Goal: Task Accomplishment & Management: Use online tool/utility

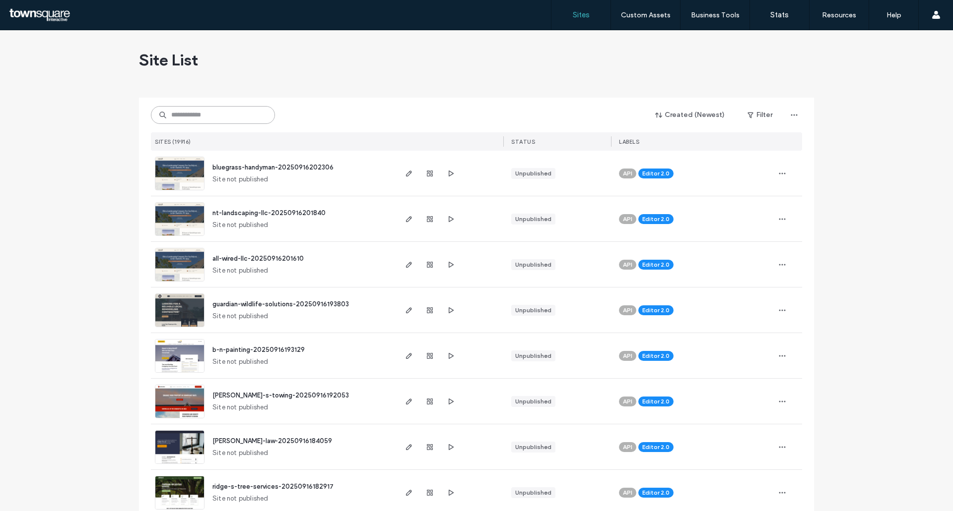
drag, startPoint x: 186, startPoint y: 116, endPoint x: 194, endPoint y: 118, distance: 9.3
click at [186, 116] on input at bounding box center [213, 115] width 124 height 18
paste input "**********"
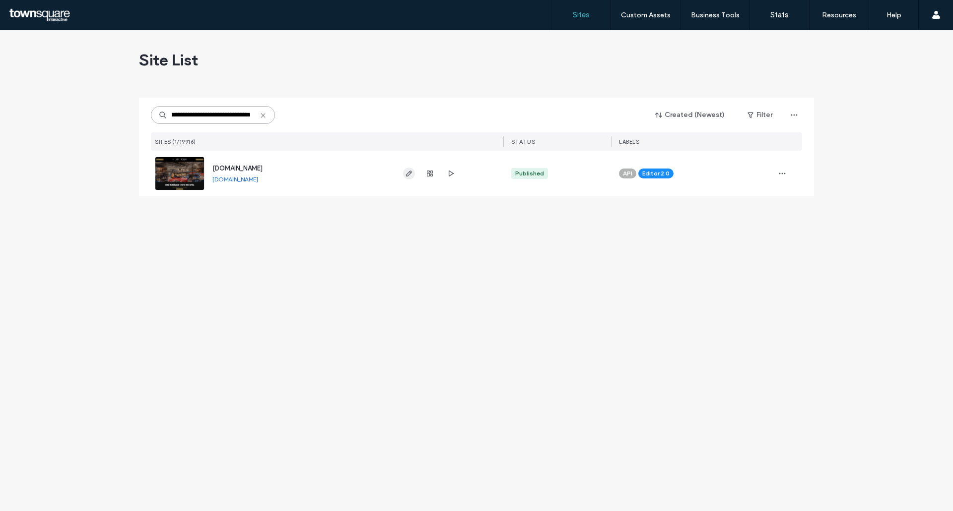
type input "**********"
click at [411, 175] on icon "button" at bounding box center [409, 174] width 8 height 8
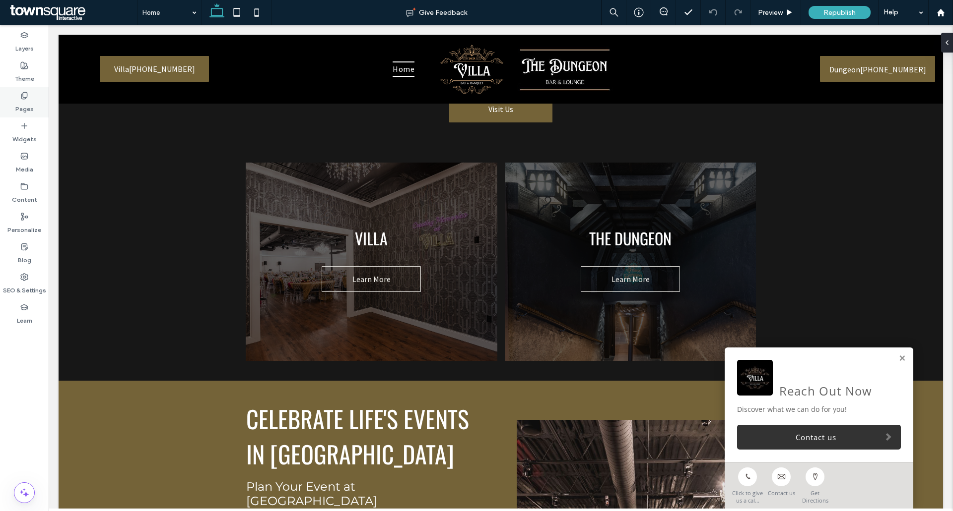
drag, startPoint x: 19, startPoint y: 95, endPoint x: 47, endPoint y: 104, distance: 29.0
click at [19, 95] on div "Pages" at bounding box center [24, 102] width 49 height 30
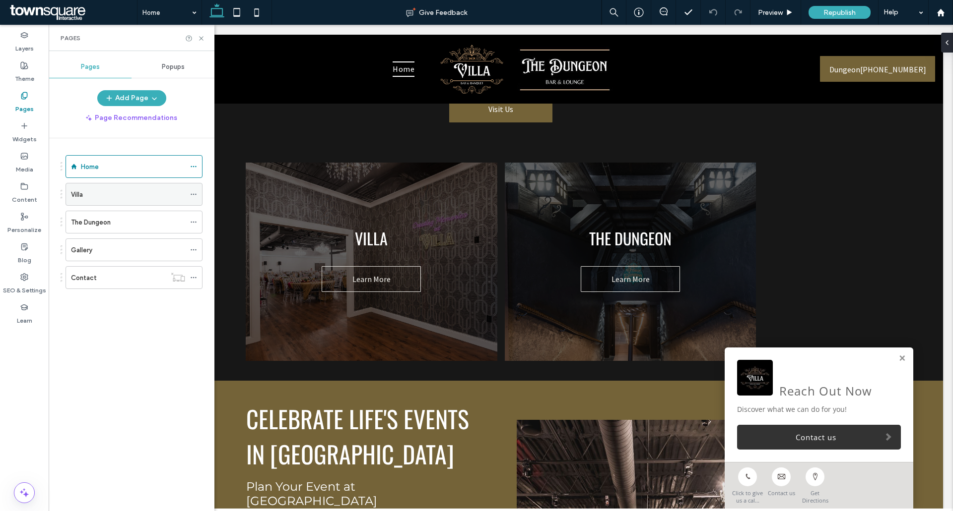
click at [103, 191] on div "Villa" at bounding box center [128, 195] width 114 height 10
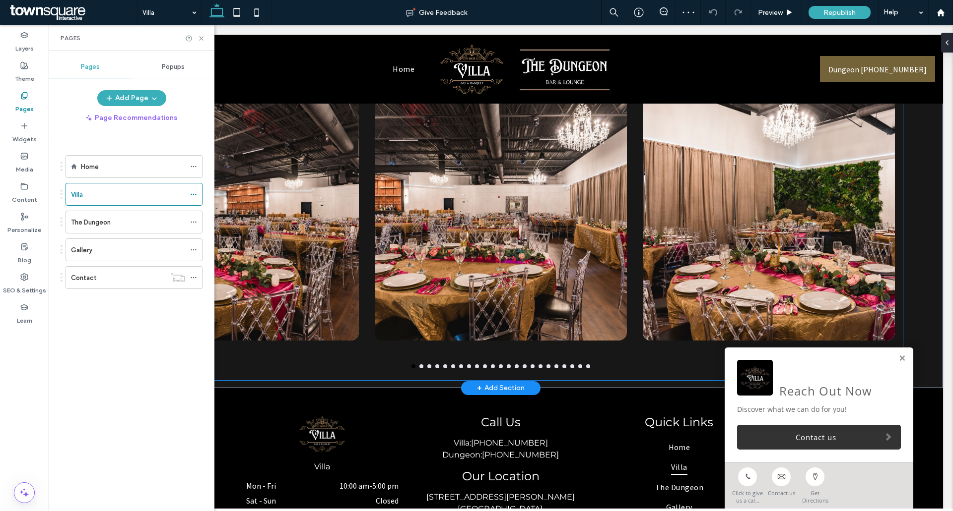
scroll to position [992, 0]
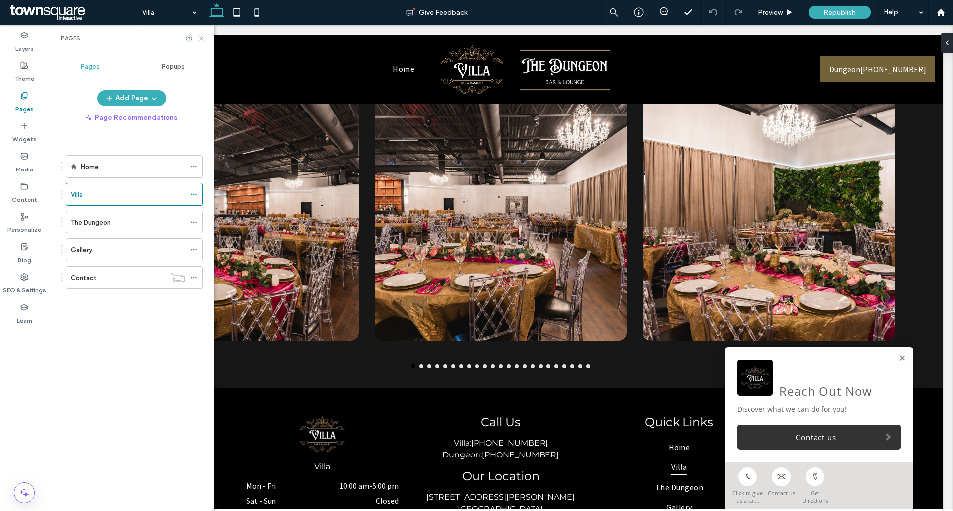
click at [199, 40] on use at bounding box center [201, 38] width 4 height 4
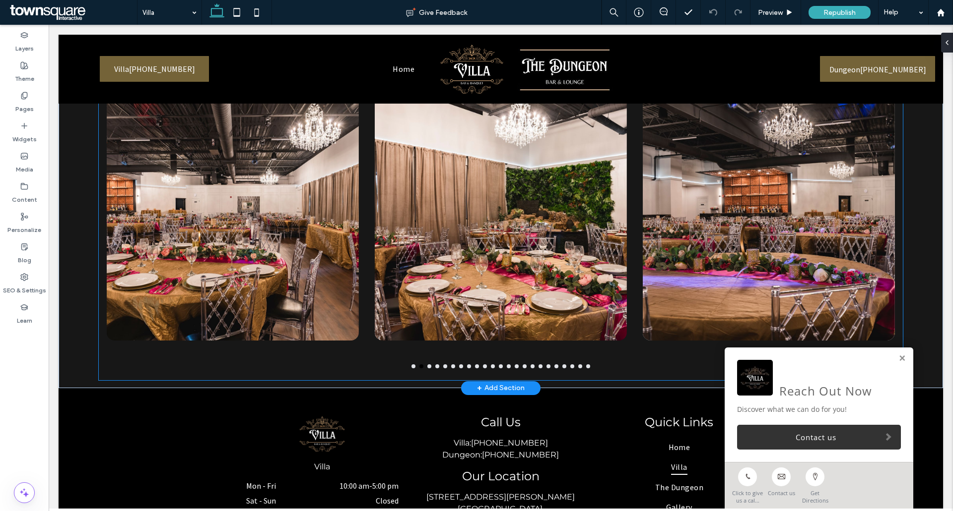
click at [436, 370] on div "Button Button" at bounding box center [501, 234] width 804 height 293
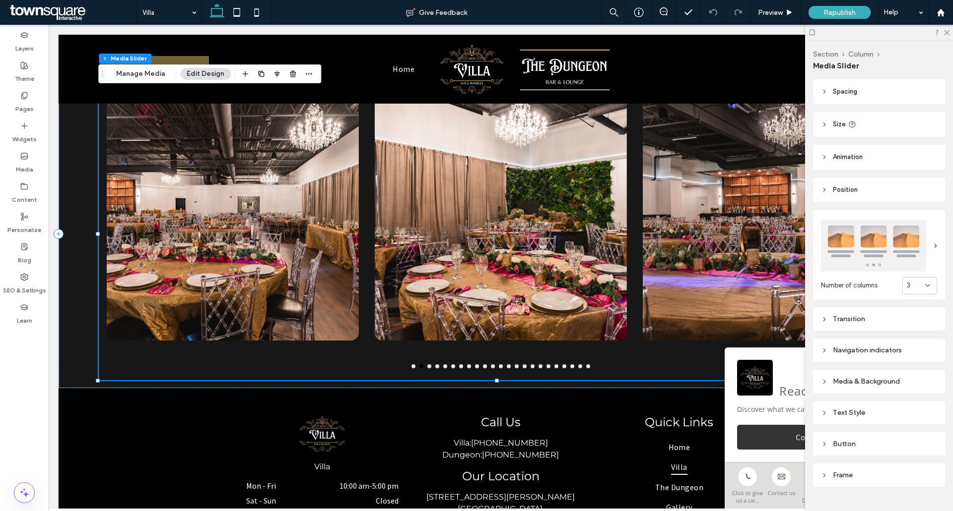
scroll to position [50, 0]
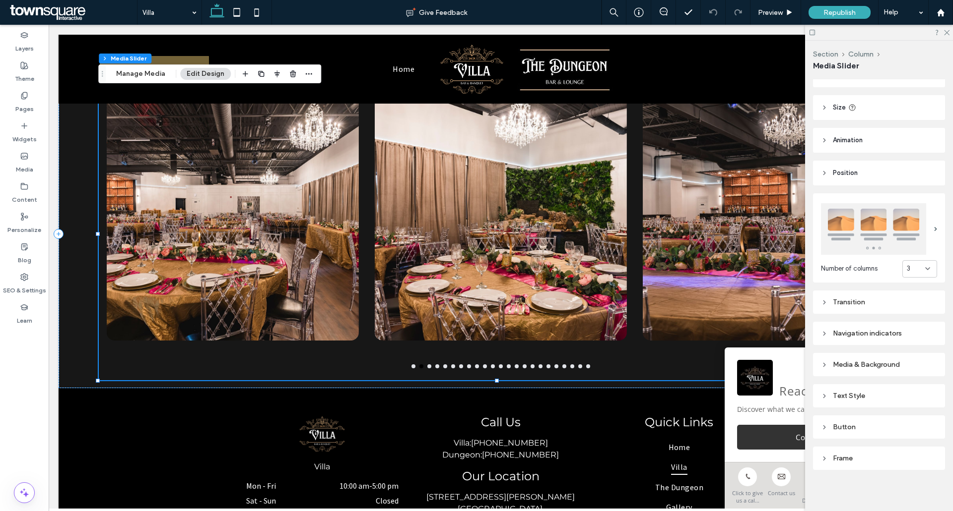
click at [831, 365] on div "Media & Background" at bounding box center [879, 365] width 116 height 8
click at [832, 365] on div "Media & Background" at bounding box center [879, 365] width 116 height 8
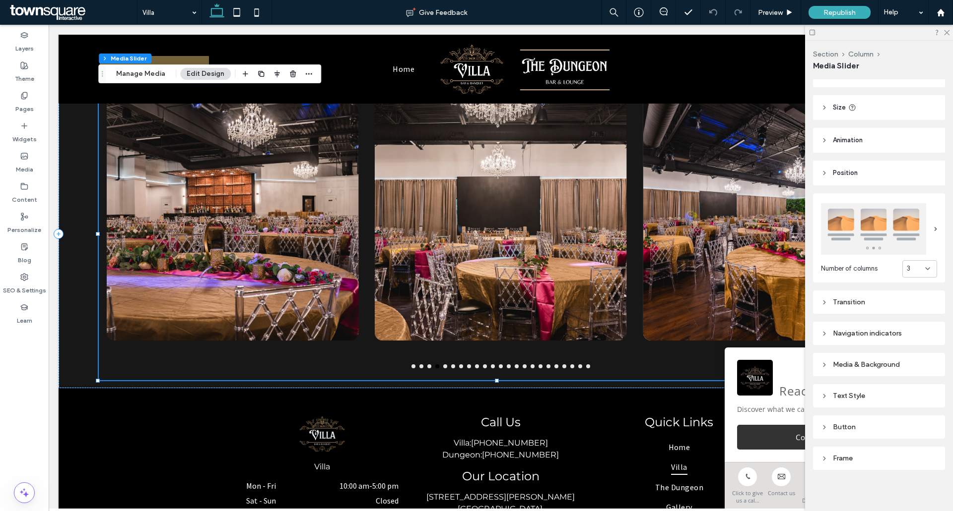
click at [856, 399] on div "Text Style" at bounding box center [879, 395] width 116 height 13
click at [857, 400] on label "Title" at bounding box center [875, 410] width 108 height 20
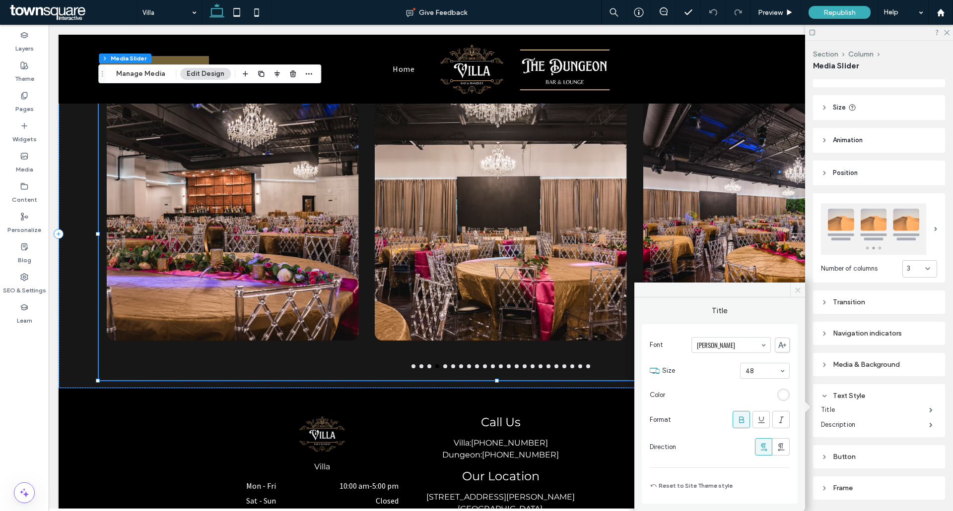
click at [801, 295] on span at bounding box center [797, 290] width 15 height 15
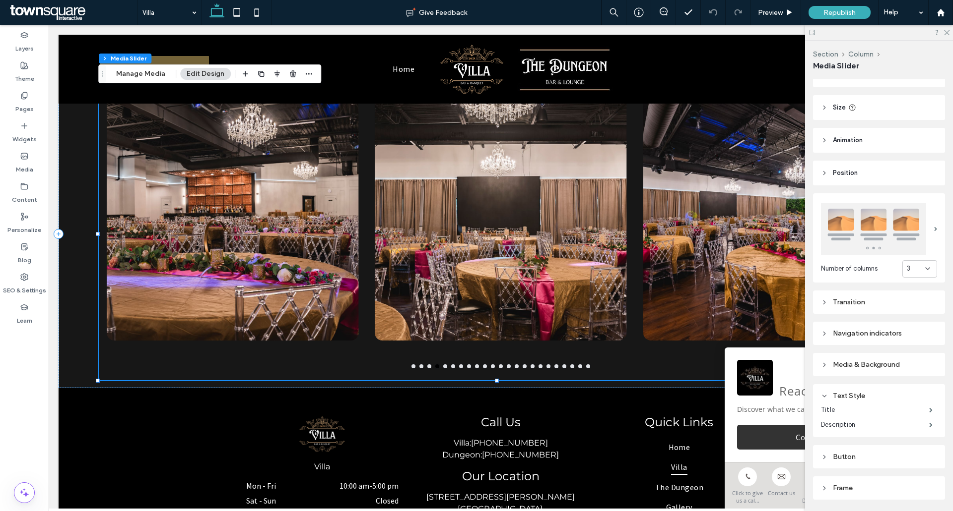
click at [839, 172] on span "Position" at bounding box center [844, 173] width 25 height 10
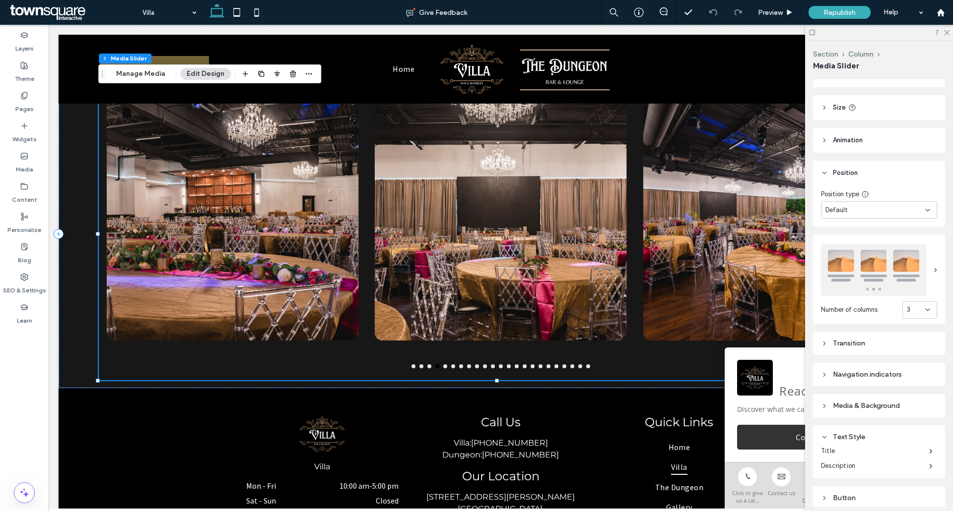
click at [840, 172] on span "Position" at bounding box center [844, 173] width 25 height 10
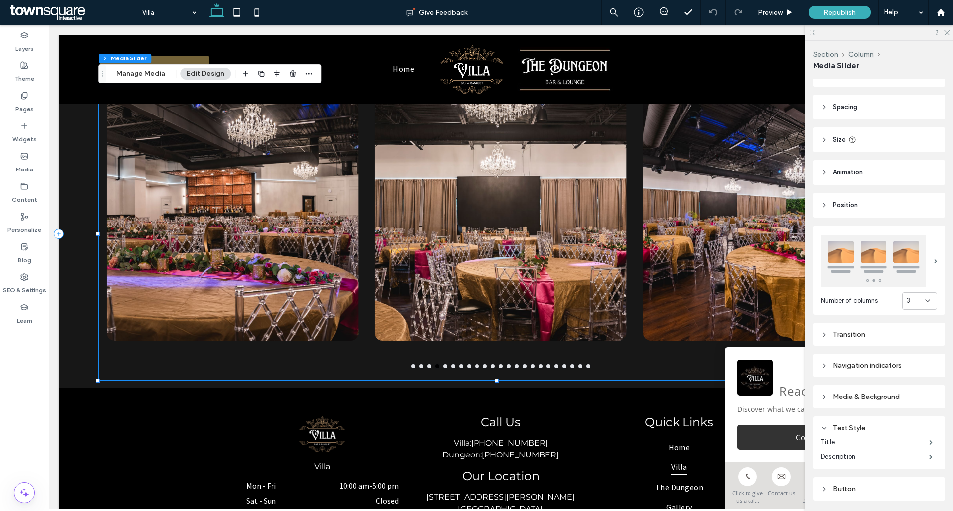
scroll to position [0, 0]
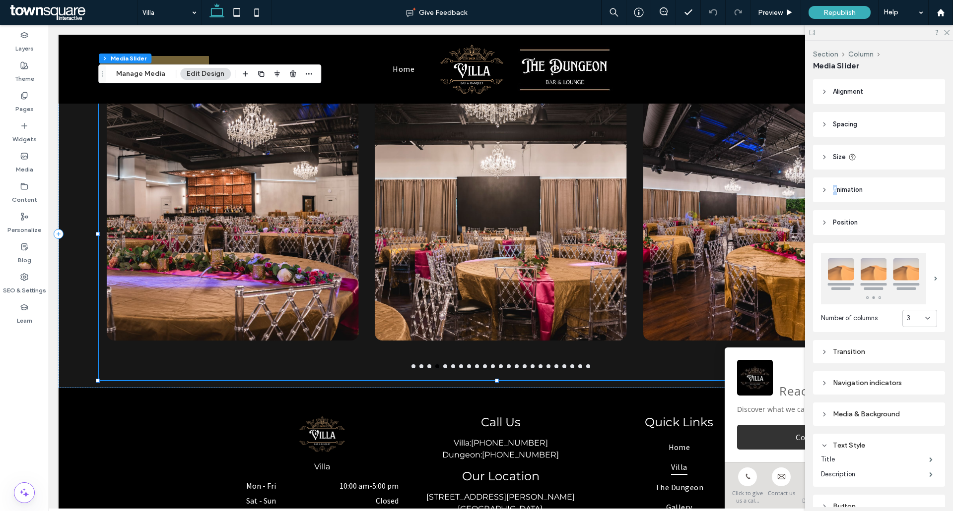
click at [834, 192] on span "Animation" at bounding box center [847, 190] width 30 height 10
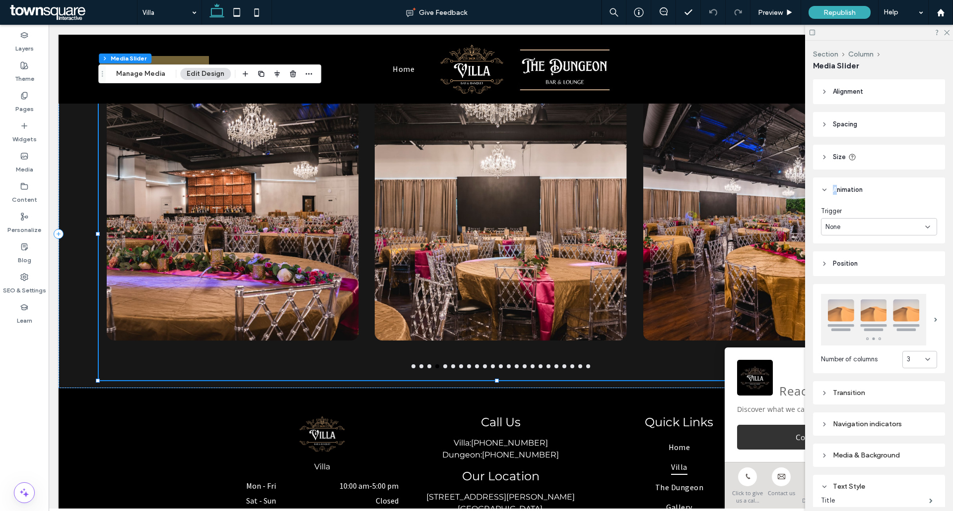
click at [834, 192] on span "Animation" at bounding box center [847, 190] width 30 height 10
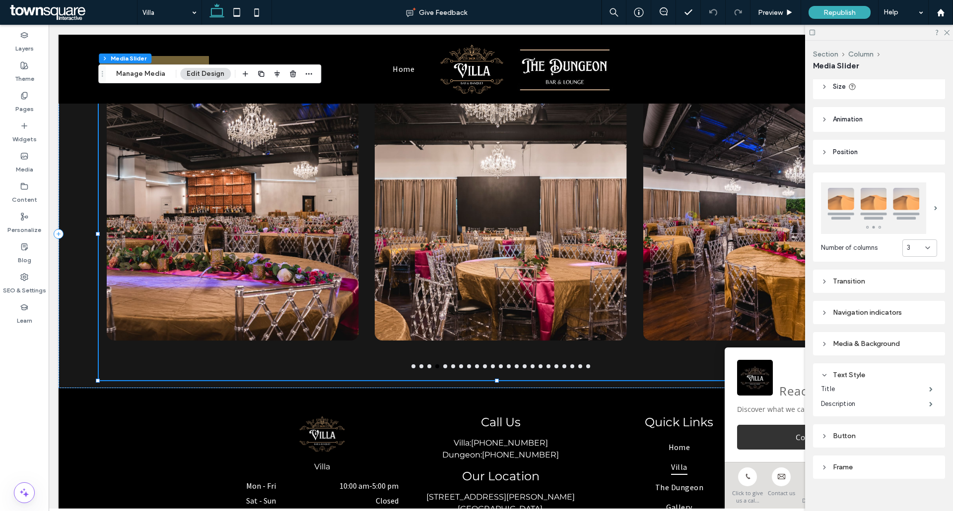
scroll to position [79, 0]
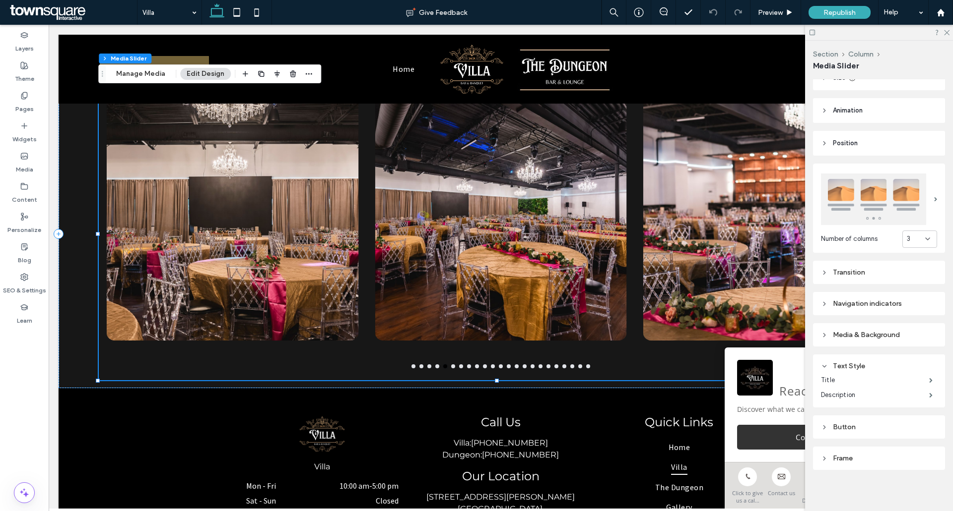
click at [861, 363] on div "Text Style" at bounding box center [879, 366] width 116 height 8
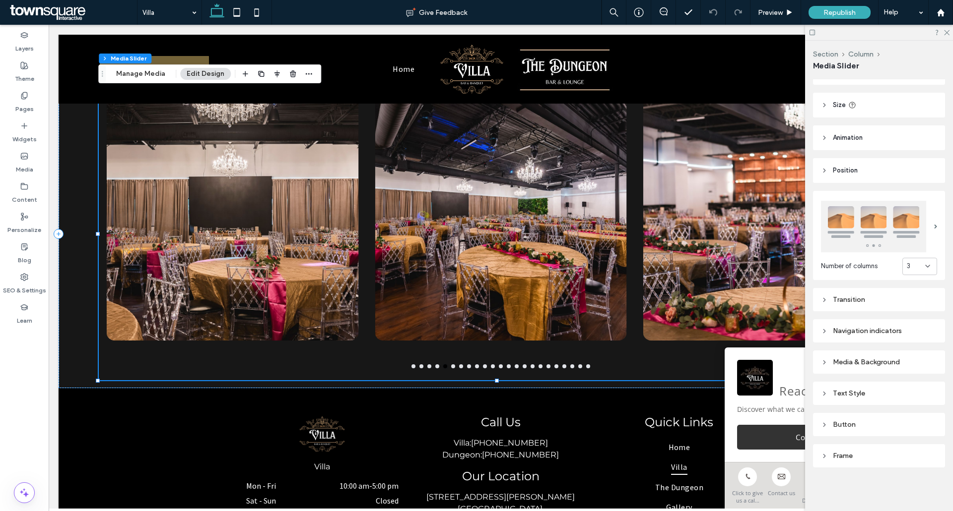
scroll to position [50, 0]
click at [934, 231] on span at bounding box center [935, 229] width 3 height 4
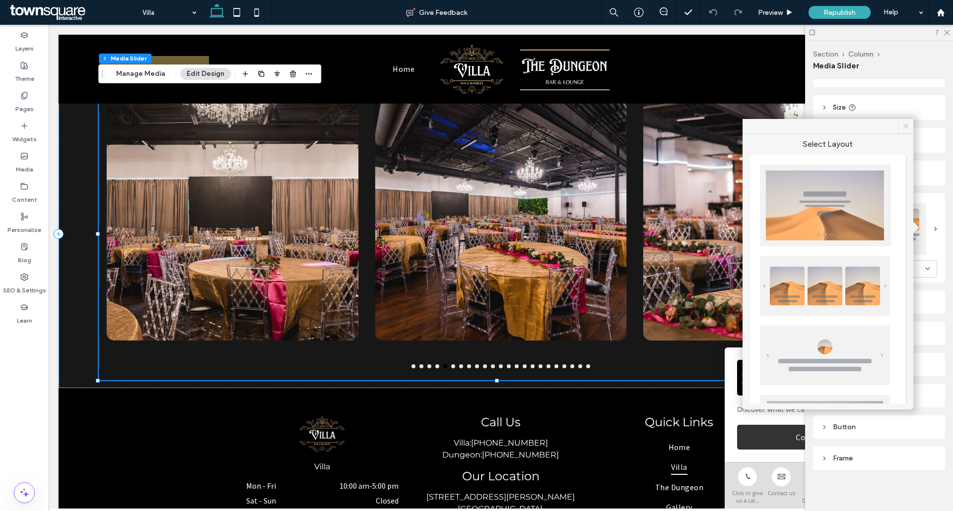
click at [900, 123] on span at bounding box center [905, 126] width 15 height 15
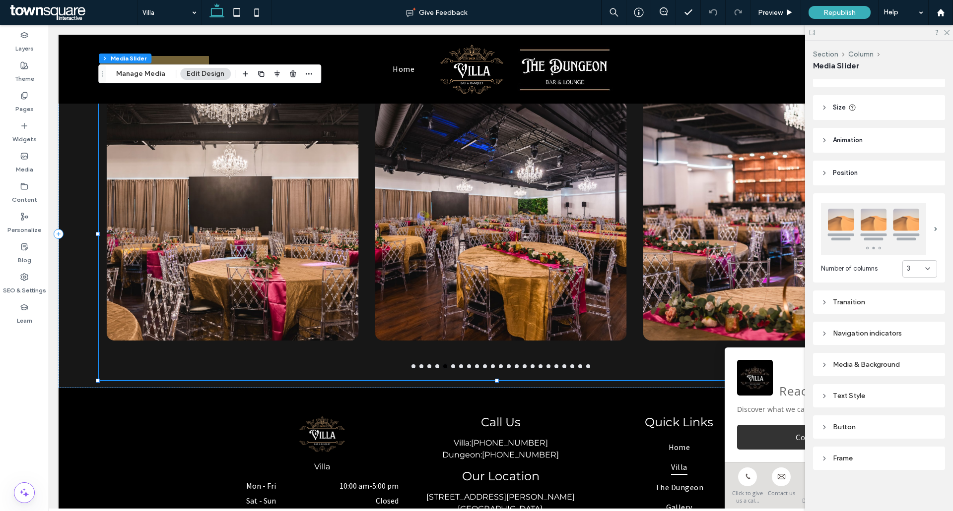
click at [823, 171] on icon at bounding box center [824, 173] width 7 height 7
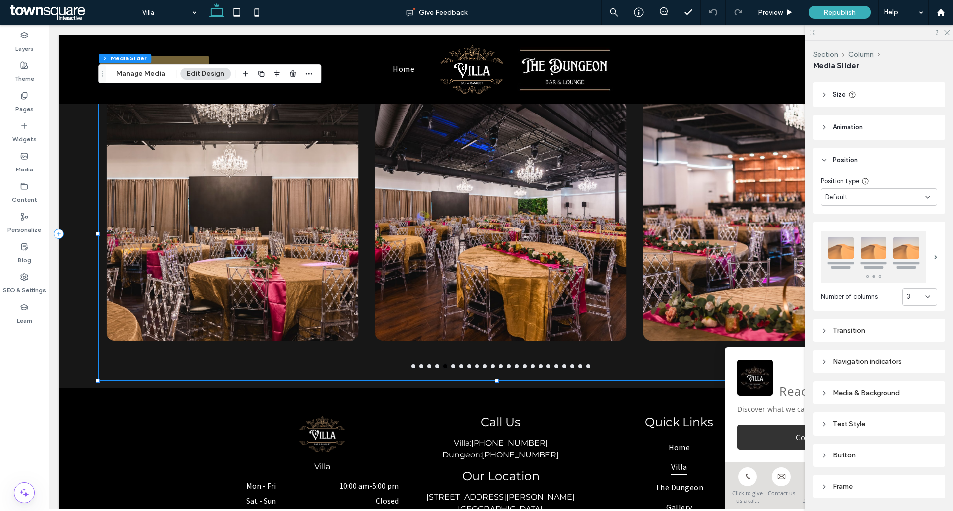
scroll to position [79, 0]
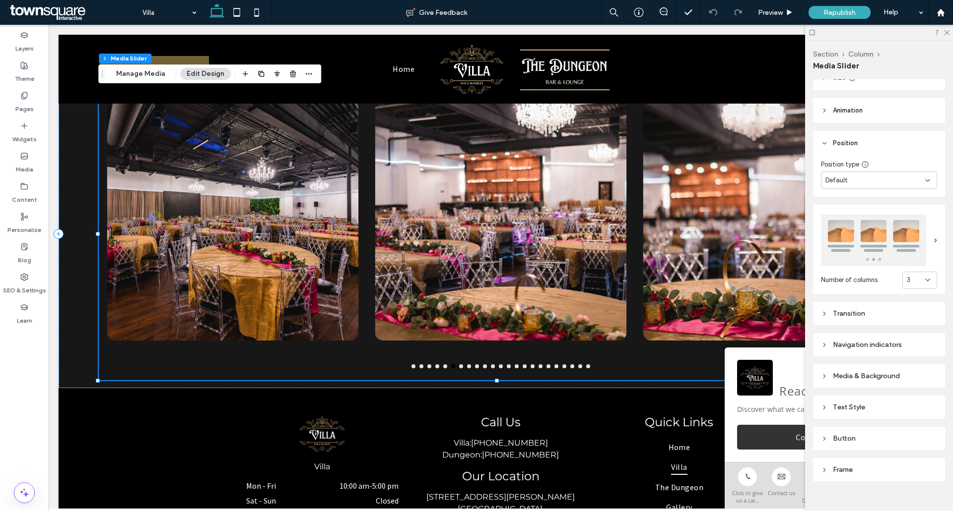
click at [823, 146] on icon at bounding box center [824, 143] width 7 height 7
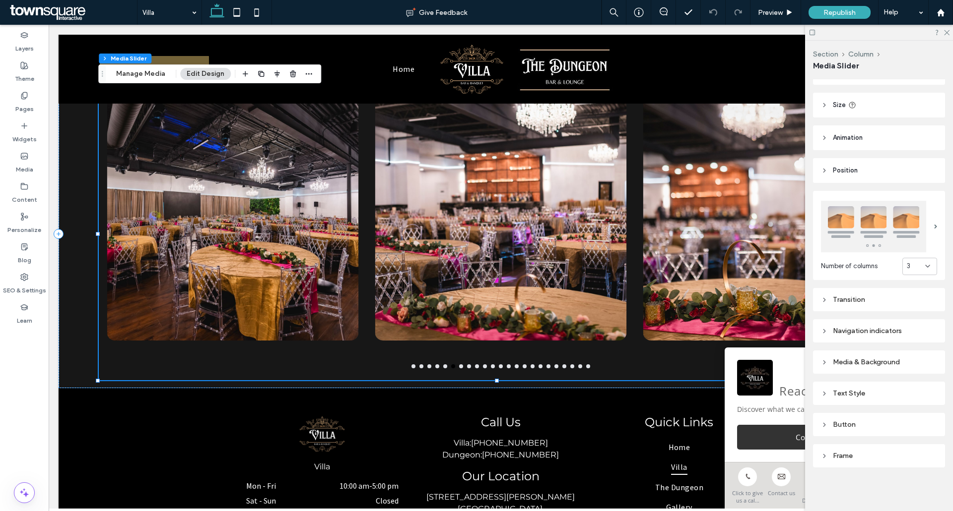
scroll to position [50, 0]
click at [828, 303] on div "Transition" at bounding box center [879, 302] width 116 height 8
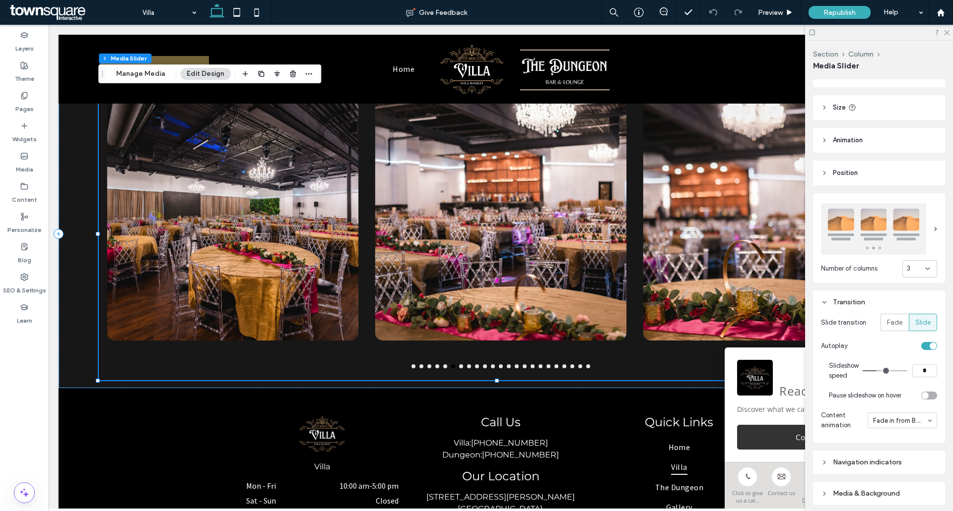
scroll to position [79, 0]
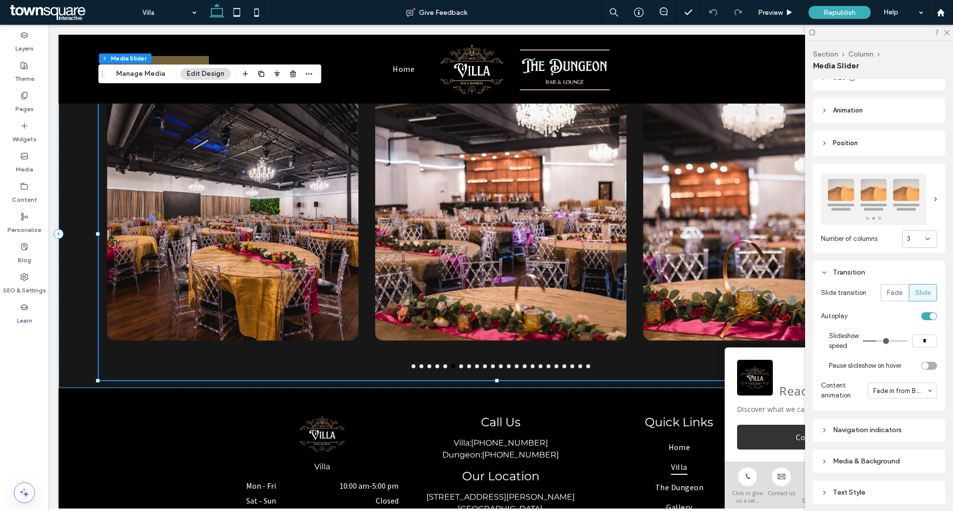
click at [824, 269] on icon at bounding box center [824, 272] width 7 height 7
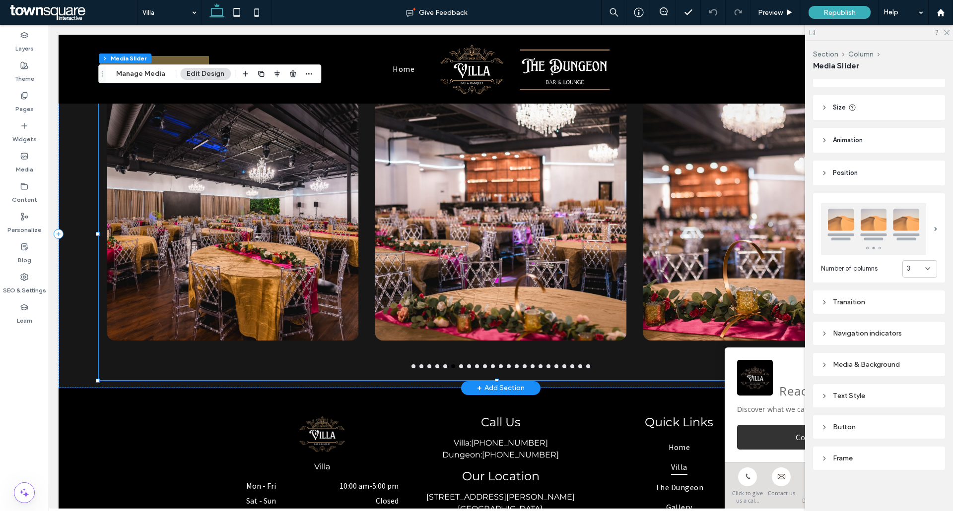
click at [699, 256] on div at bounding box center [768, 214] width 252 height 253
click at [832, 364] on div "Media & Background" at bounding box center [879, 365] width 116 height 8
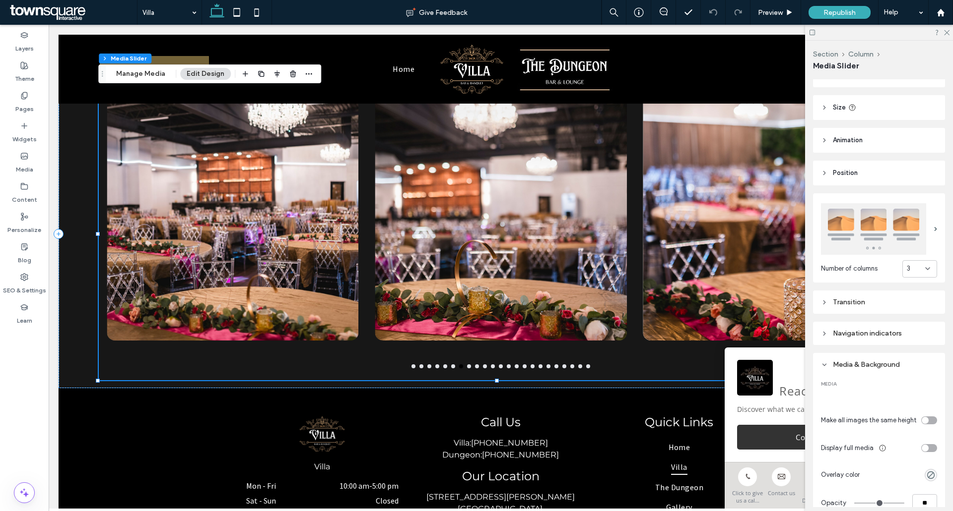
click at [859, 336] on div "Navigation indicators" at bounding box center [879, 333] width 116 height 13
click at [843, 291] on div "Transition Slide transition Fade Slide Autoplay Slideshow speed * Pause slidesh…" at bounding box center [879, 302] width 132 height 23
click at [843, 302] on div "Transition" at bounding box center [879, 302] width 116 height 8
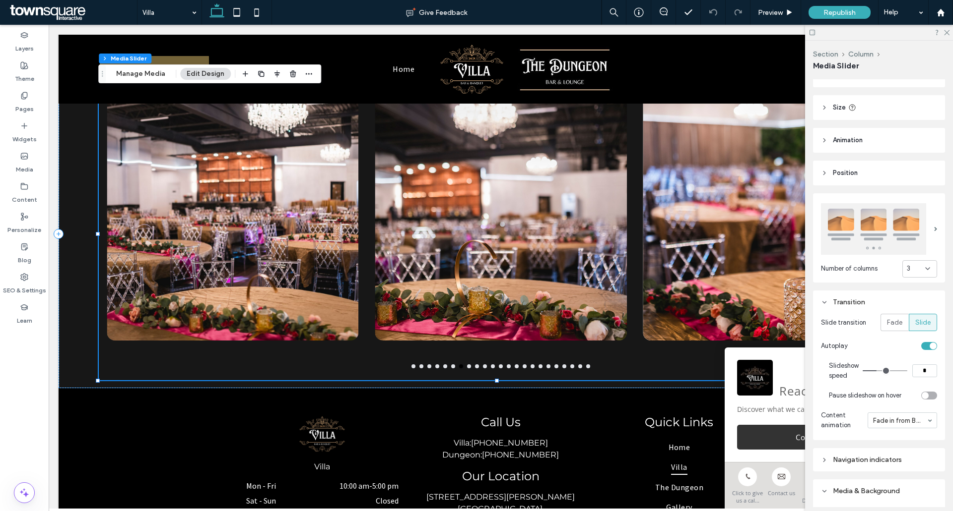
click at [843, 302] on div "Transition" at bounding box center [879, 302] width 116 height 8
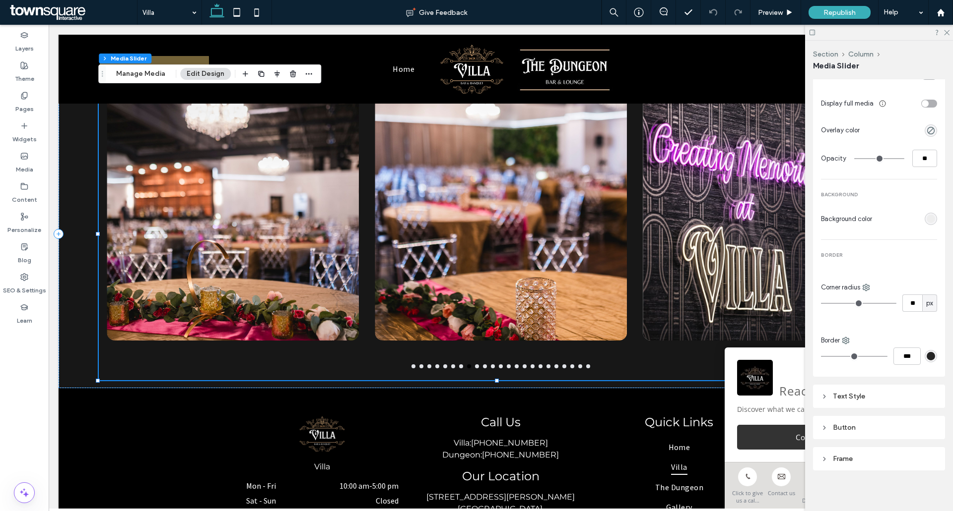
scroll to position [397, 0]
click at [849, 426] on div "Button" at bounding box center [879, 425] width 116 height 8
click at [841, 387] on div "Text Style" at bounding box center [879, 393] width 116 height 13
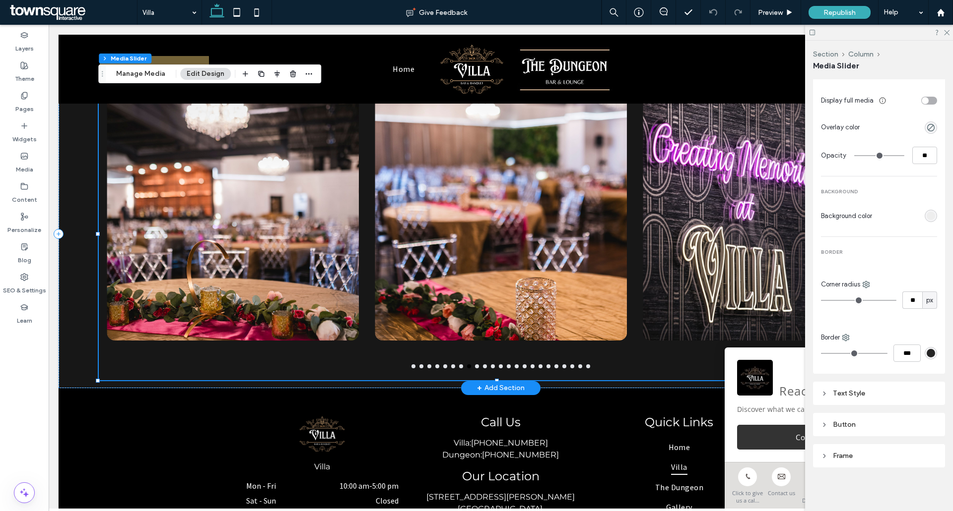
click at [474, 370] on div "Button Button" at bounding box center [501, 234] width 804 height 293
click at [514, 190] on div at bounding box center [501, 214] width 252 height 253
click at [190, 77] on button "Edit Design" at bounding box center [205, 74] width 51 height 12
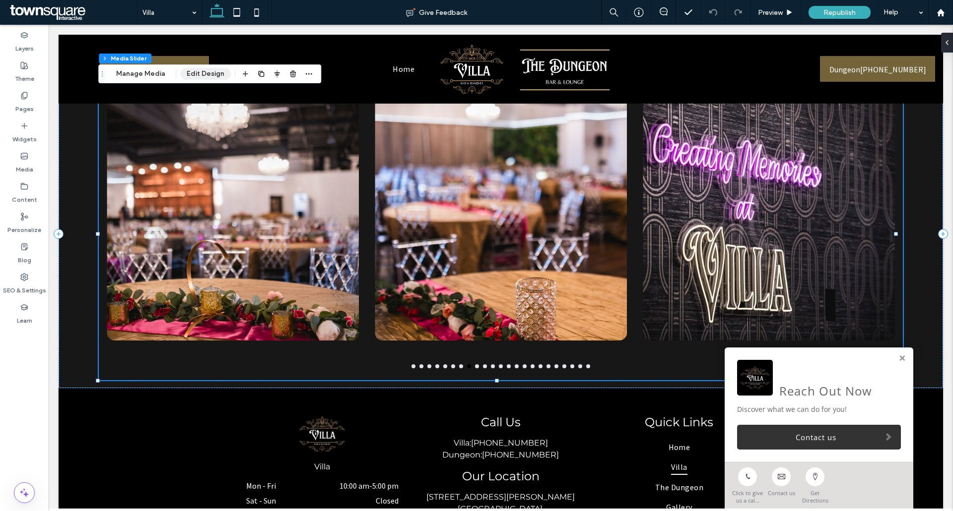
click at [190, 78] on button "Edit Design" at bounding box center [205, 74] width 51 height 12
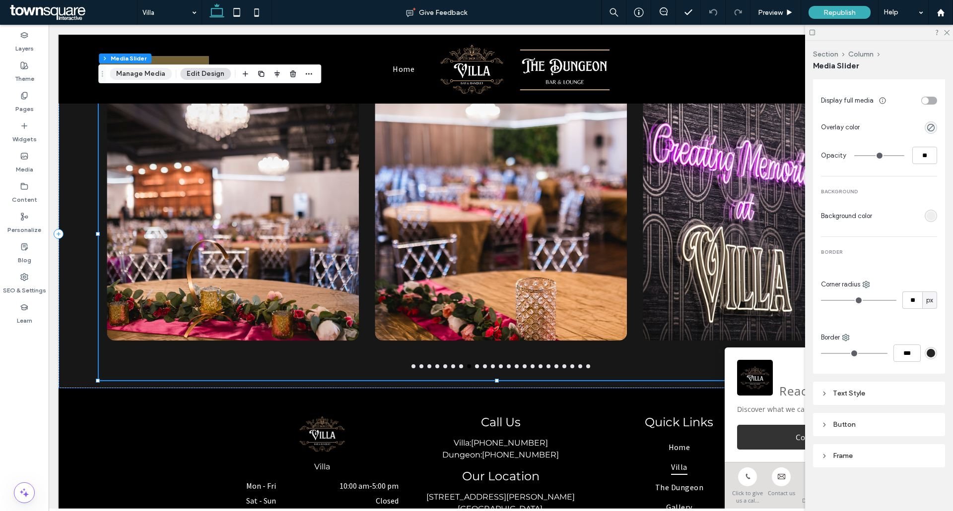
click at [152, 74] on button "Manage Media" at bounding box center [141, 74] width 62 height 12
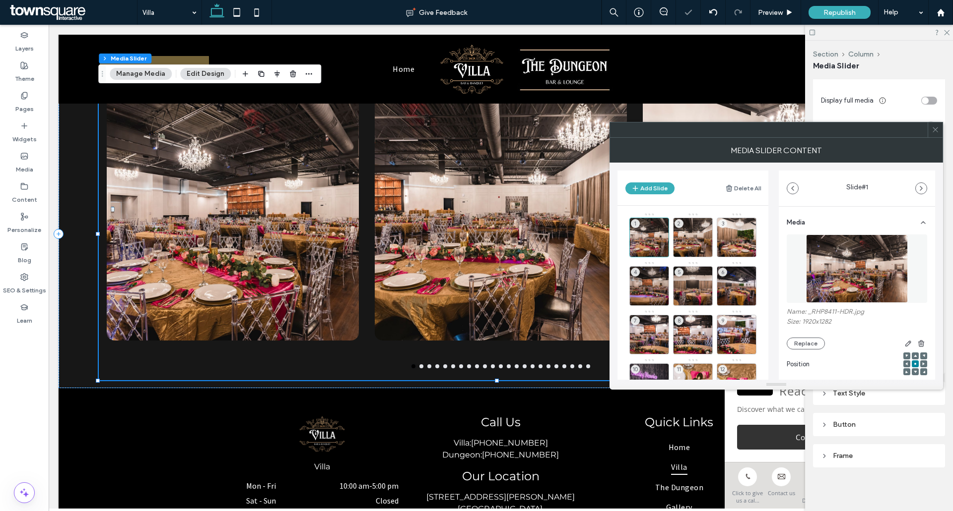
scroll to position [99, 0]
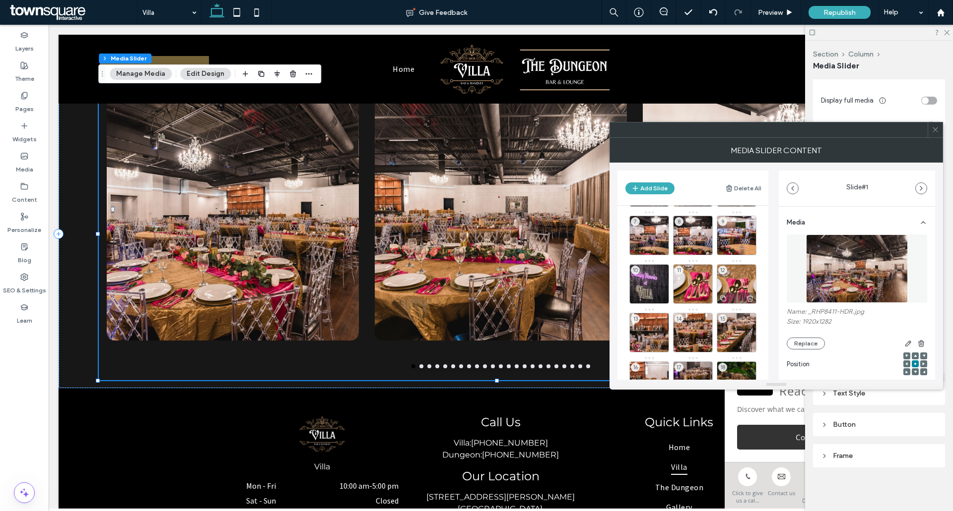
click at [733, 281] on div "12" at bounding box center [736, 284] width 40 height 40
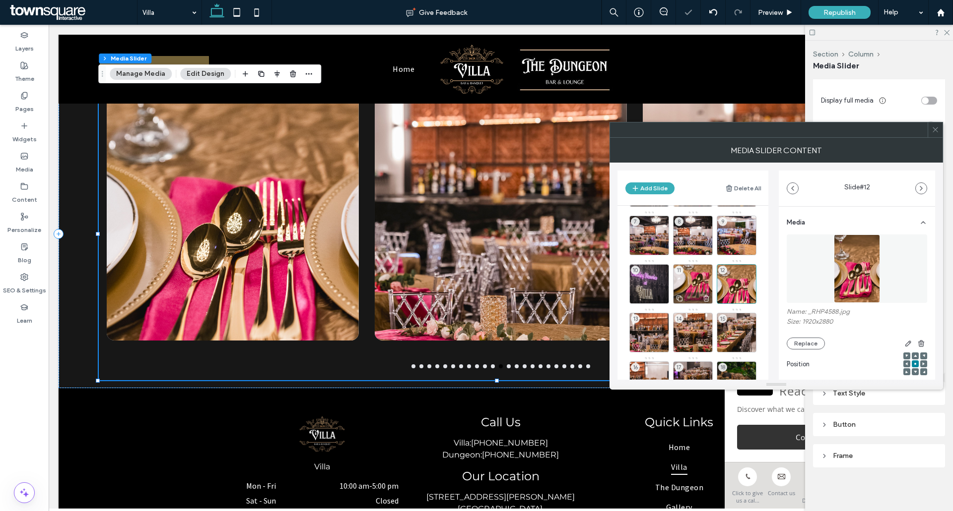
click at [704, 286] on div "11" at bounding box center [693, 284] width 40 height 40
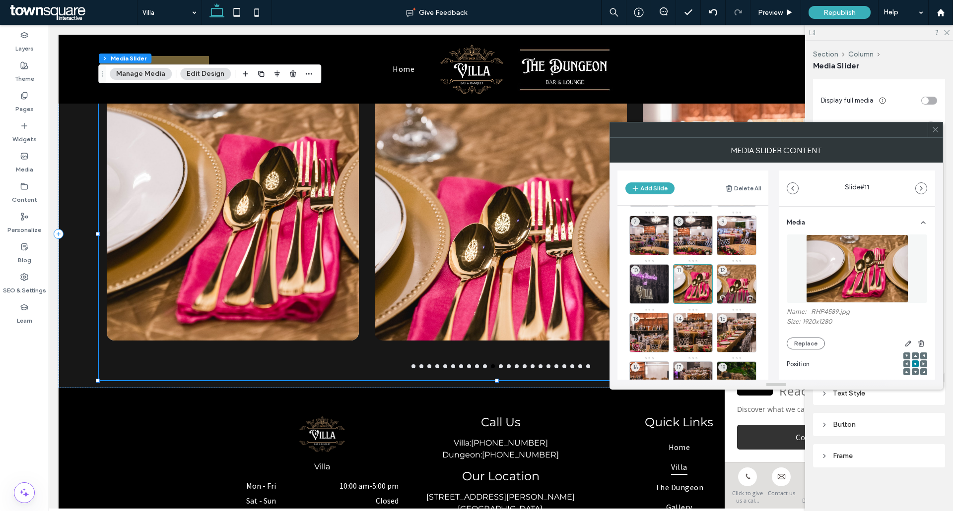
click at [747, 298] on icon at bounding box center [750, 298] width 8 height 9
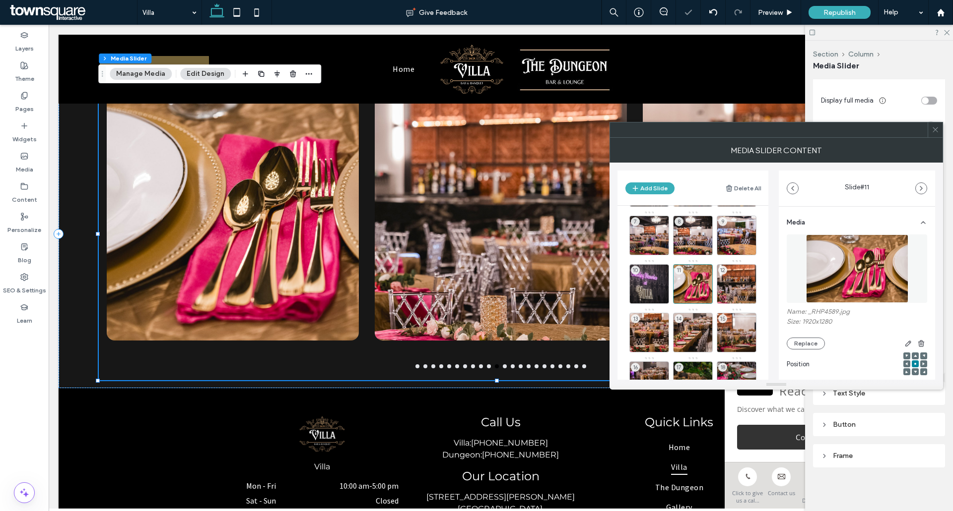
scroll to position [235, 0]
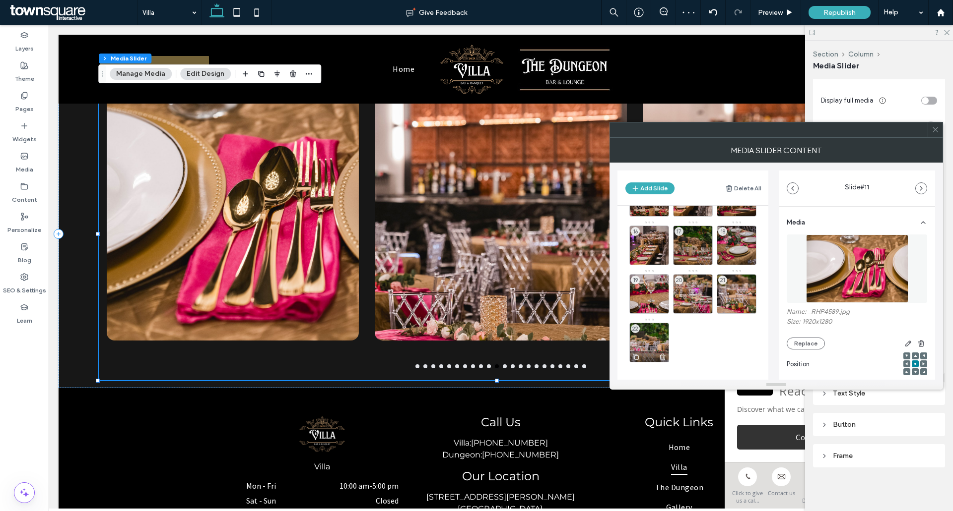
click at [665, 335] on div "22" at bounding box center [649, 343] width 40 height 40
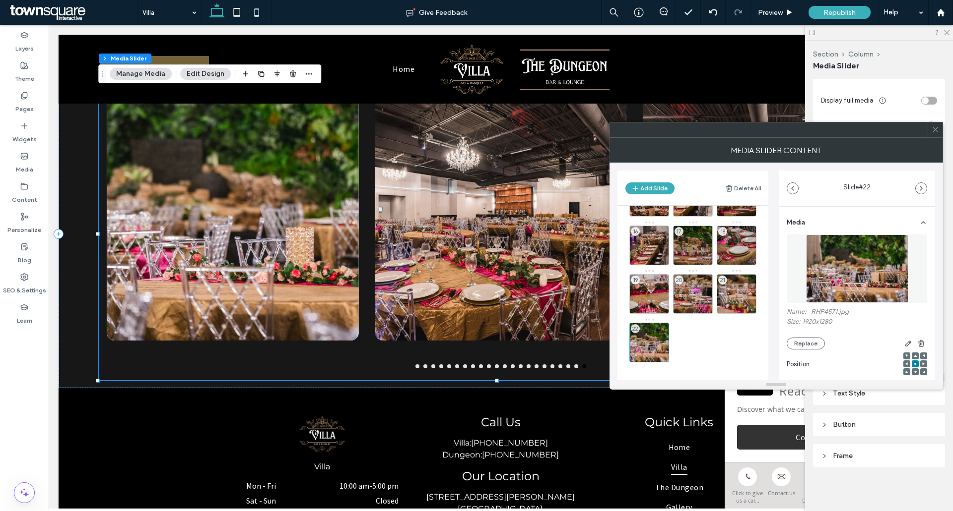
click at [938, 128] on icon at bounding box center [934, 129] width 7 height 7
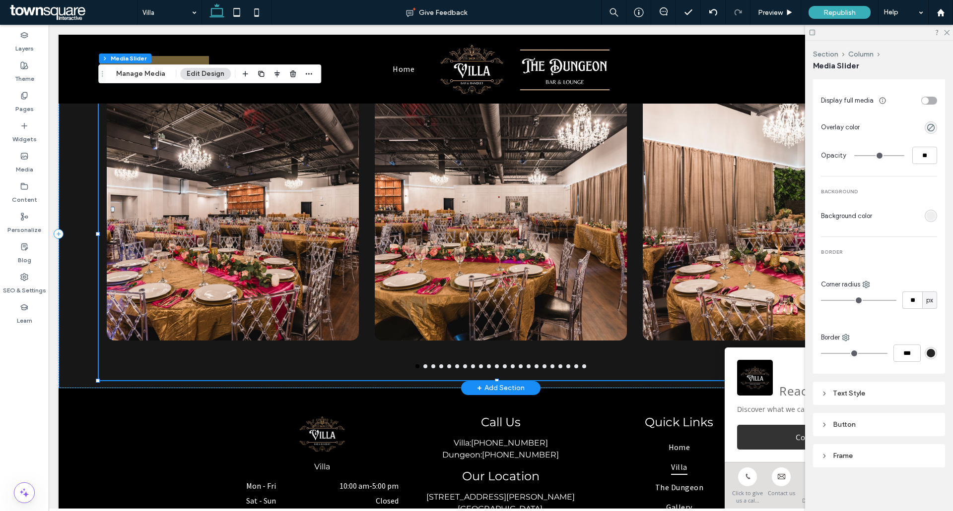
click at [583, 370] on div "Button Button" at bounding box center [501, 234] width 804 height 293
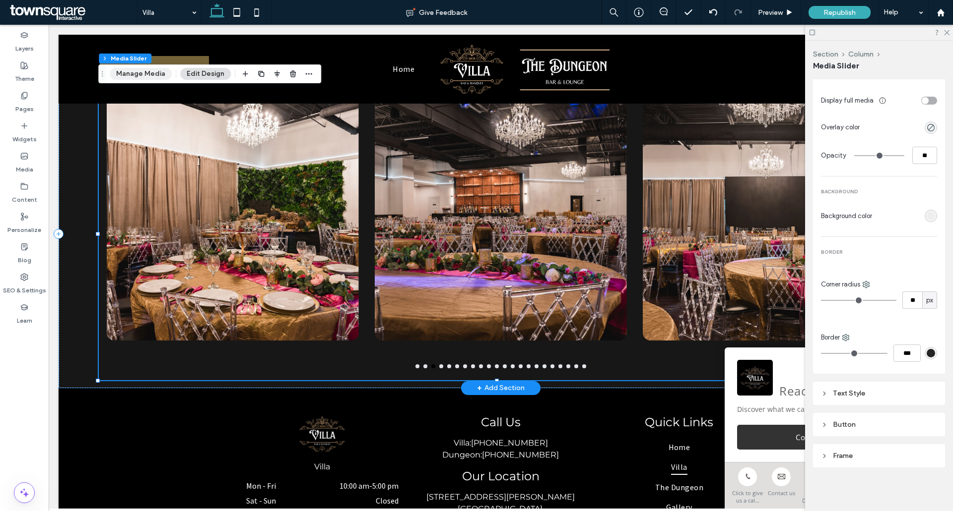
click at [129, 76] on button "Manage Media" at bounding box center [141, 74] width 62 height 12
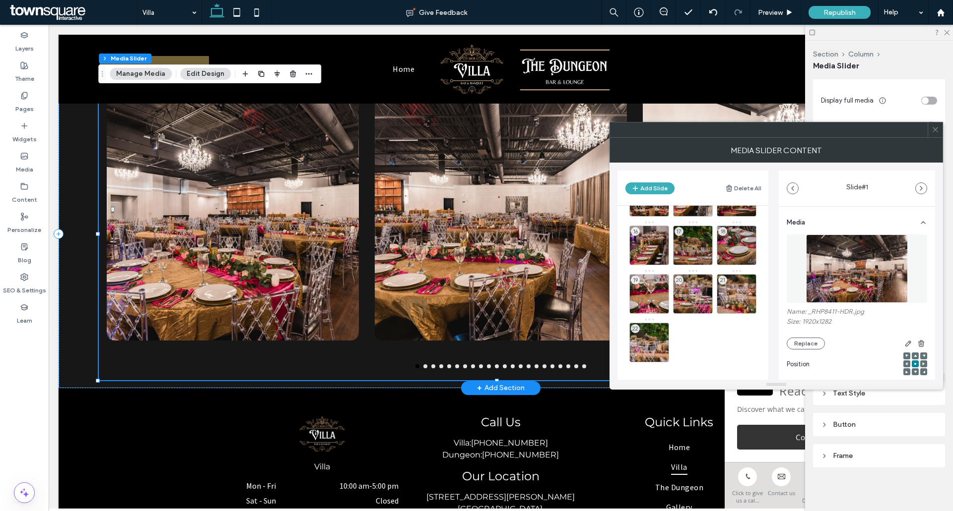
scroll to position [136, 0]
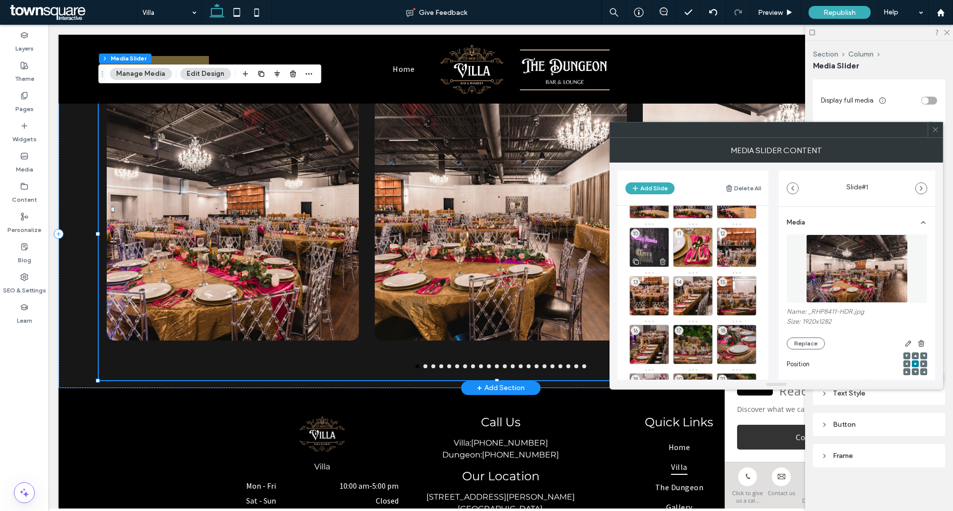
click at [639, 250] on div "10" at bounding box center [649, 248] width 40 height 40
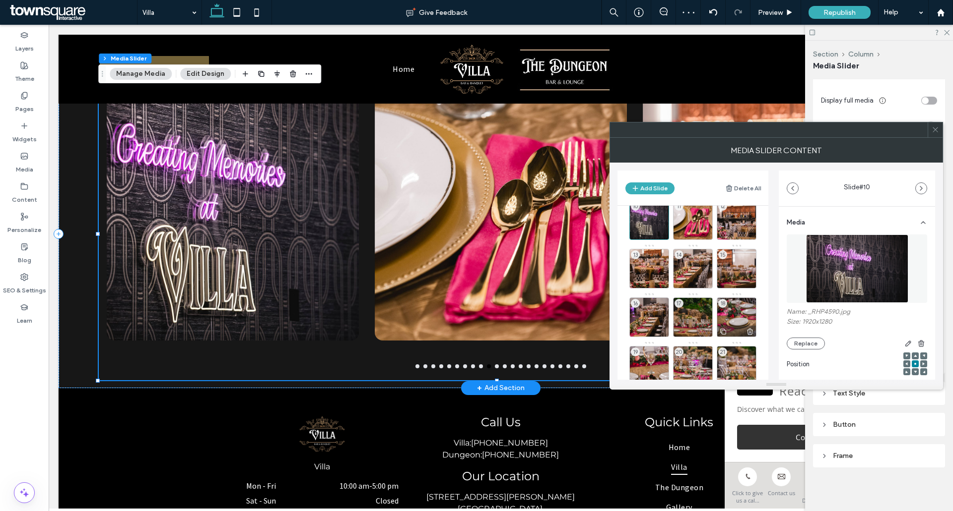
scroll to position [186, 0]
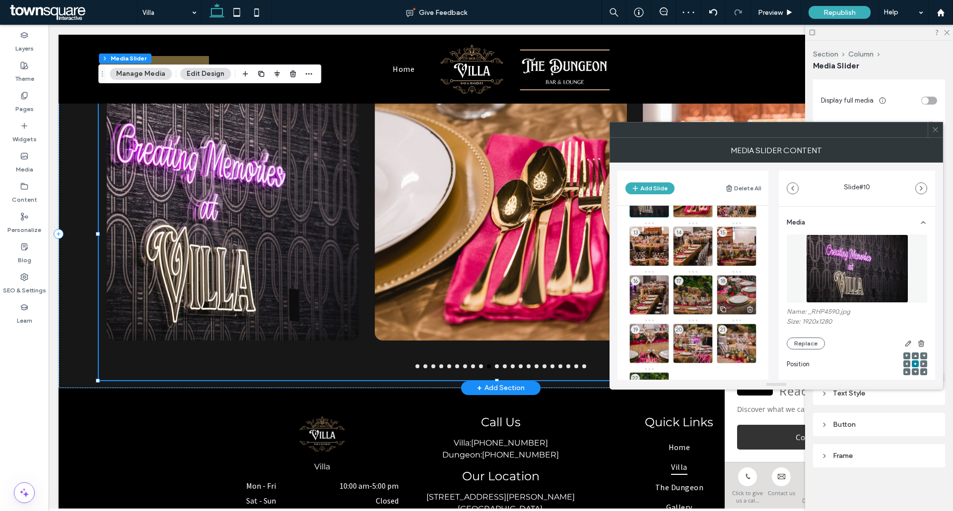
click at [730, 291] on div "18" at bounding box center [736, 295] width 40 height 40
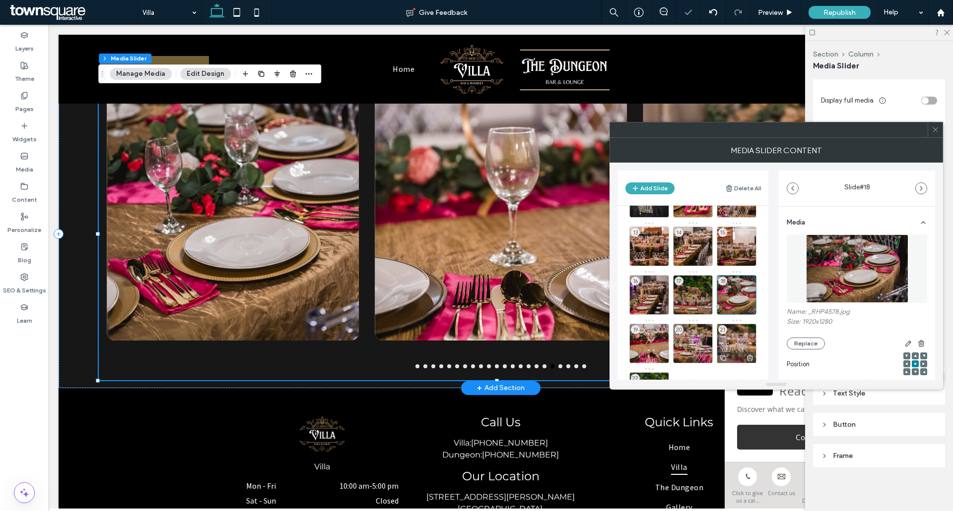
click at [732, 336] on div "21" at bounding box center [736, 344] width 40 height 40
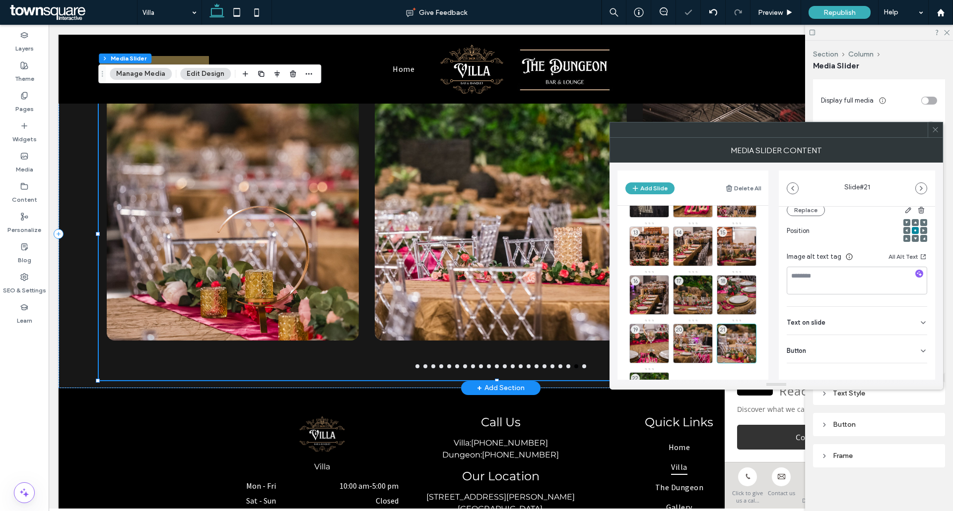
scroll to position [140, 0]
click at [877, 343] on div "Button" at bounding box center [856, 342] width 140 height 28
click at [684, 340] on div "20" at bounding box center [693, 344] width 40 height 40
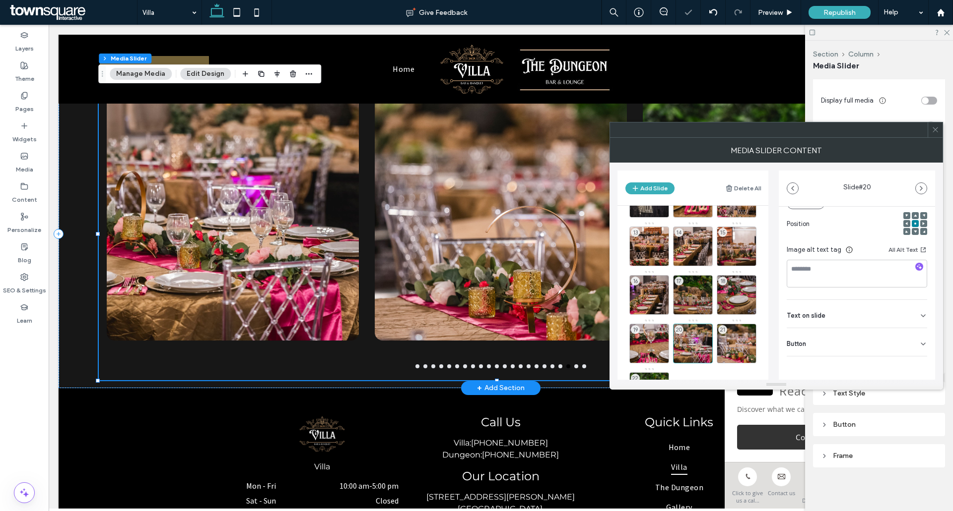
click at [871, 349] on div "Button" at bounding box center [856, 342] width 140 height 28
click at [649, 377] on div "22" at bounding box center [649, 393] width 40 height 40
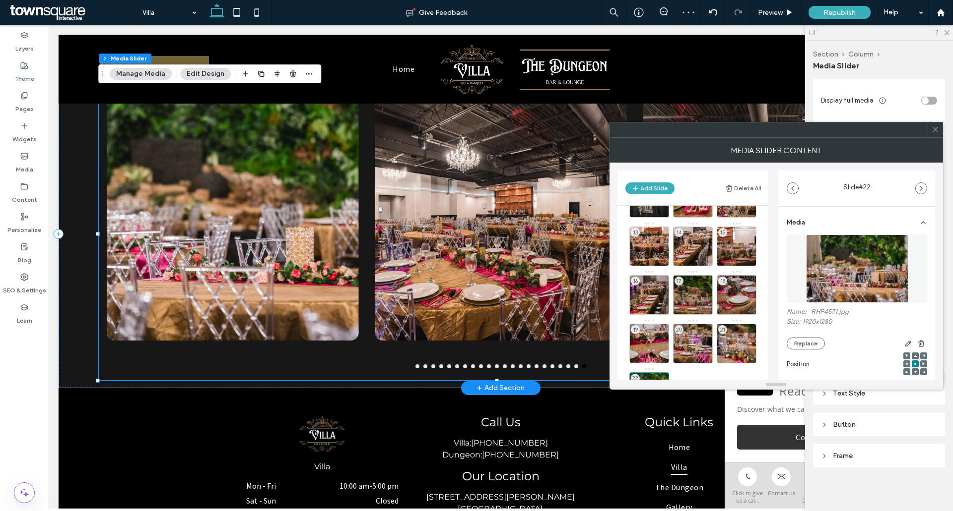
scroll to position [140, 0]
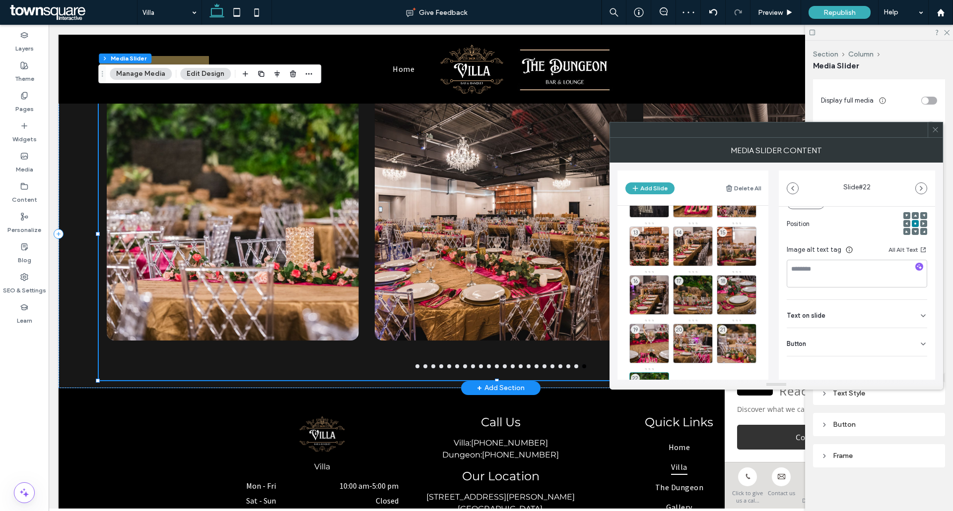
click at [840, 344] on div "Button" at bounding box center [856, 342] width 140 height 28
click at [919, 314] on button at bounding box center [918, 317] width 18 height 17
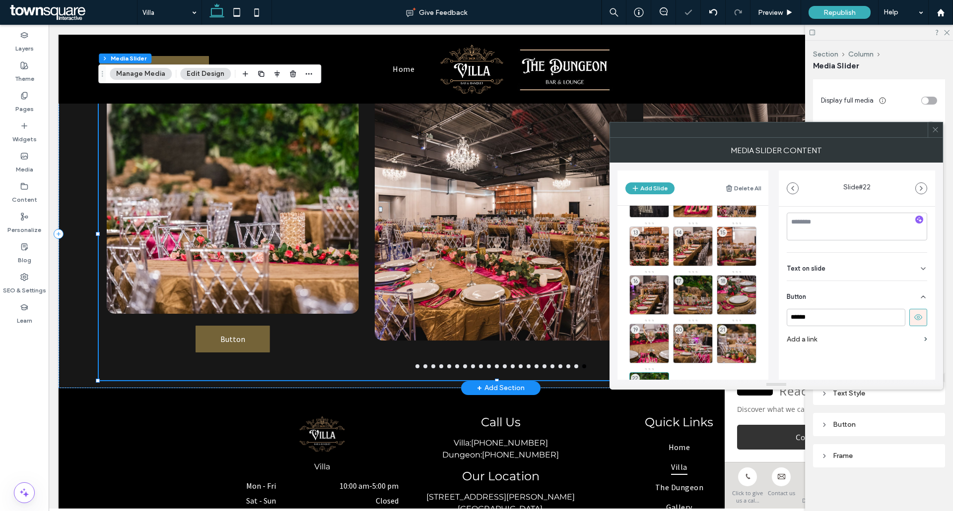
click at [919, 314] on button at bounding box center [918, 317] width 18 height 17
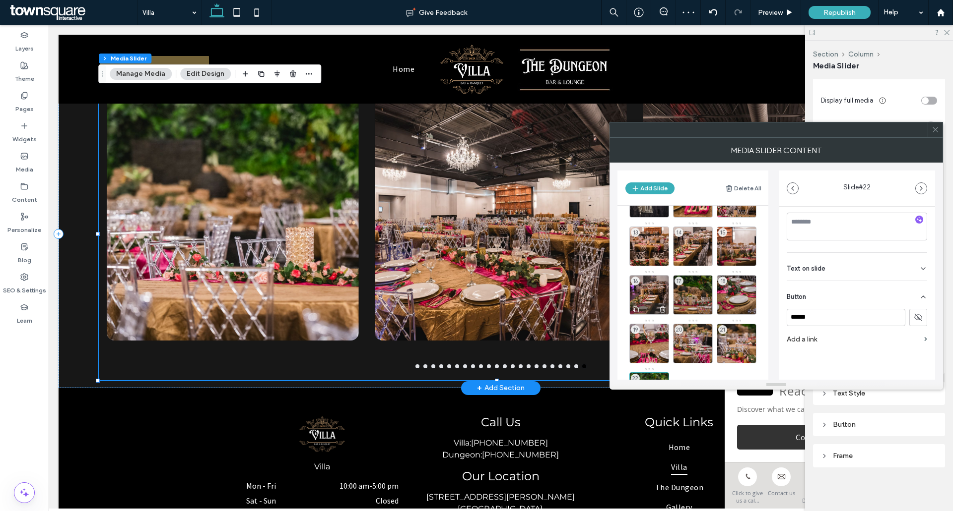
click at [644, 287] on div "16" at bounding box center [649, 295] width 40 height 40
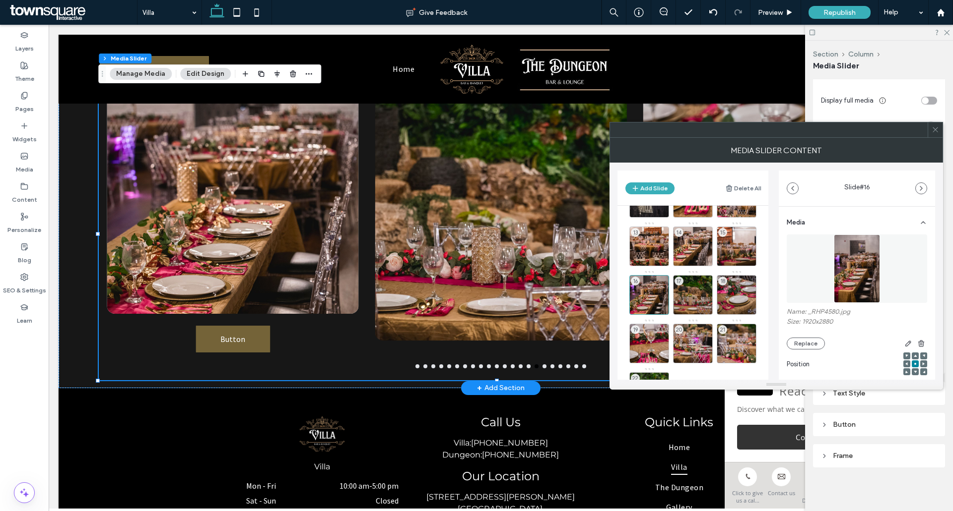
scroll to position [140, 0]
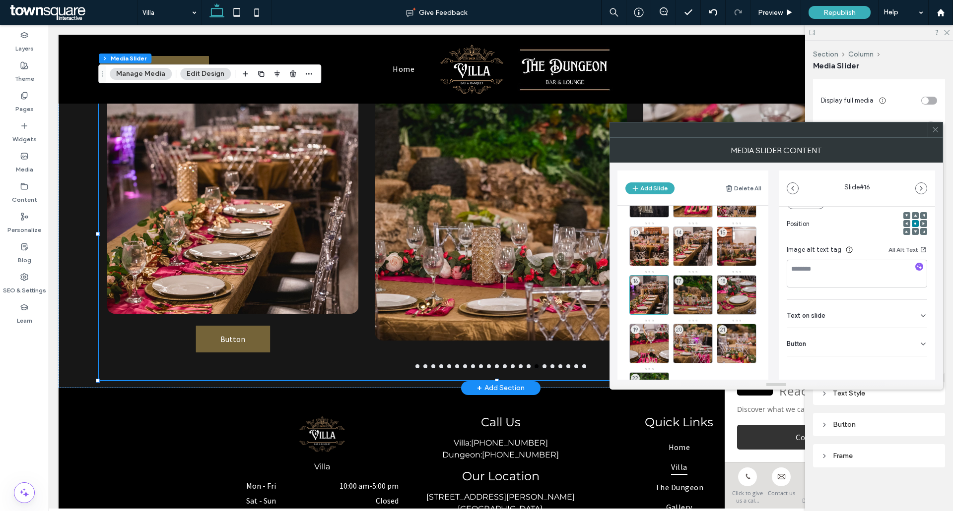
click at [909, 346] on div "Button" at bounding box center [856, 342] width 140 height 28
click at [915, 364] on icon at bounding box center [917, 364] width 9 height 9
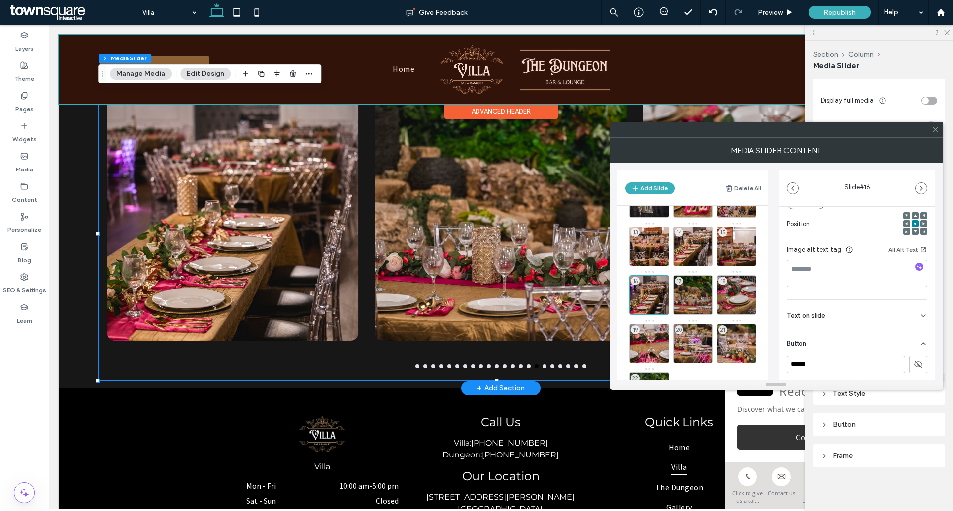
click at [71, 54] on div at bounding box center [501, 69] width 884 height 69
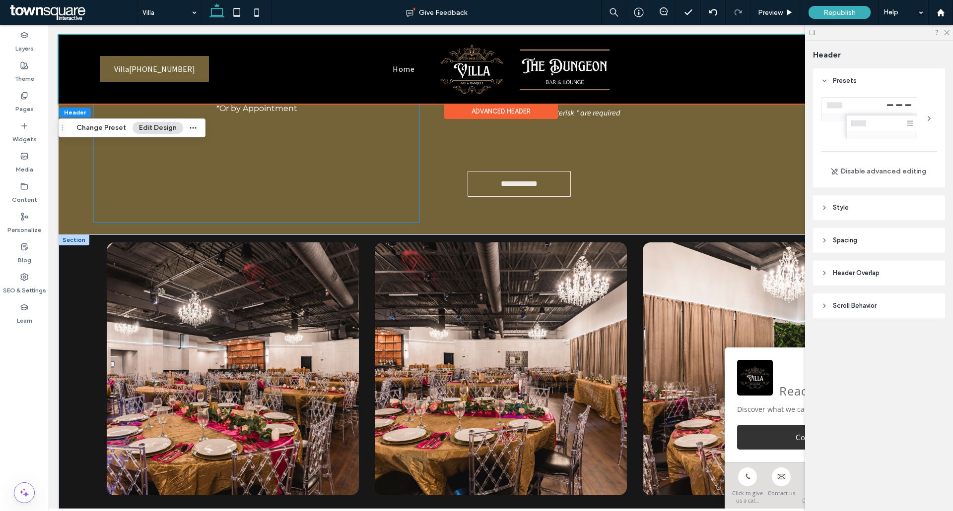
scroll to position [893, 0]
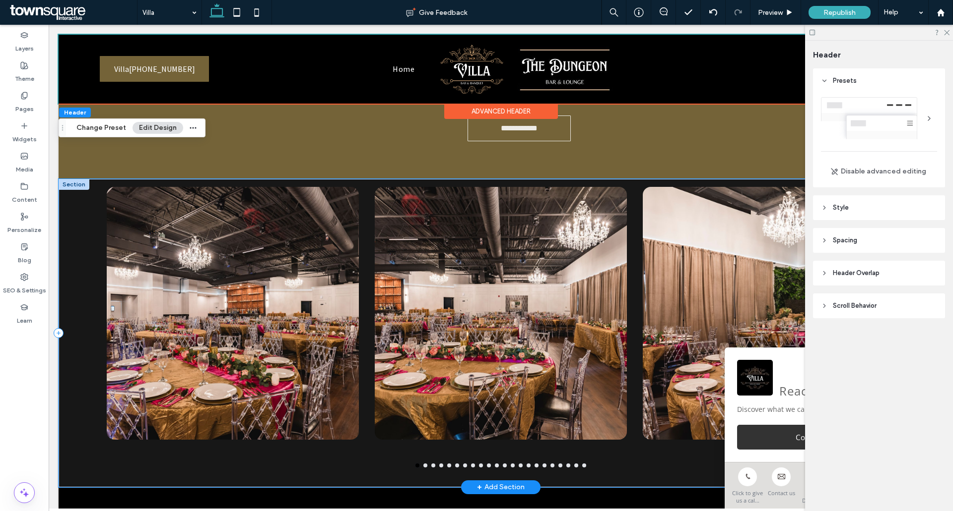
click at [75, 267] on div "a a a a" at bounding box center [501, 333] width 884 height 309
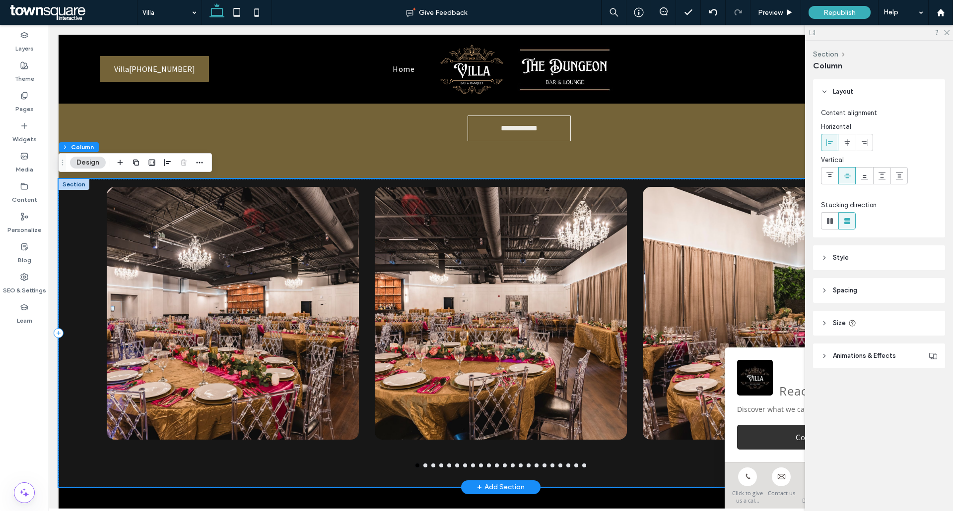
click at [82, 238] on div "a a a a" at bounding box center [501, 333] width 884 height 309
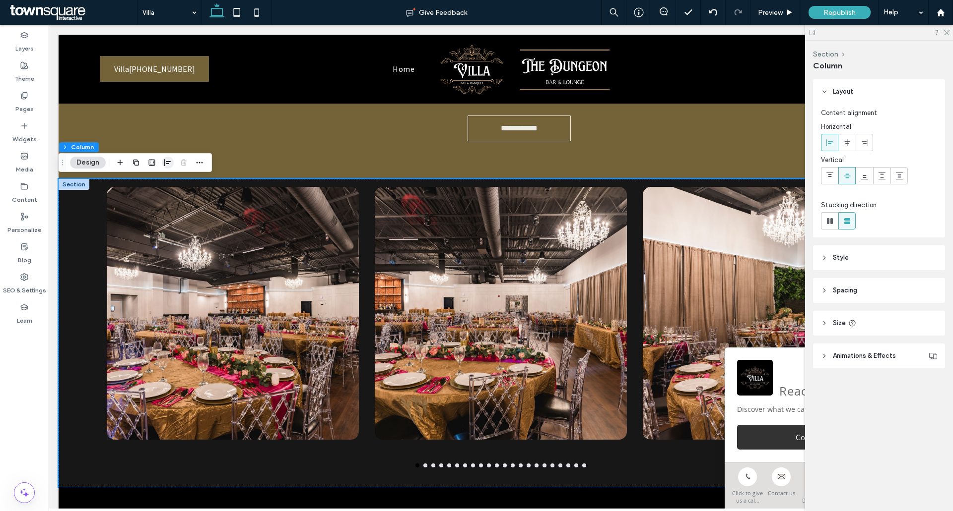
click at [165, 161] on use "button" at bounding box center [167, 162] width 6 height 7
click at [198, 161] on icon "button" at bounding box center [199, 163] width 8 height 8
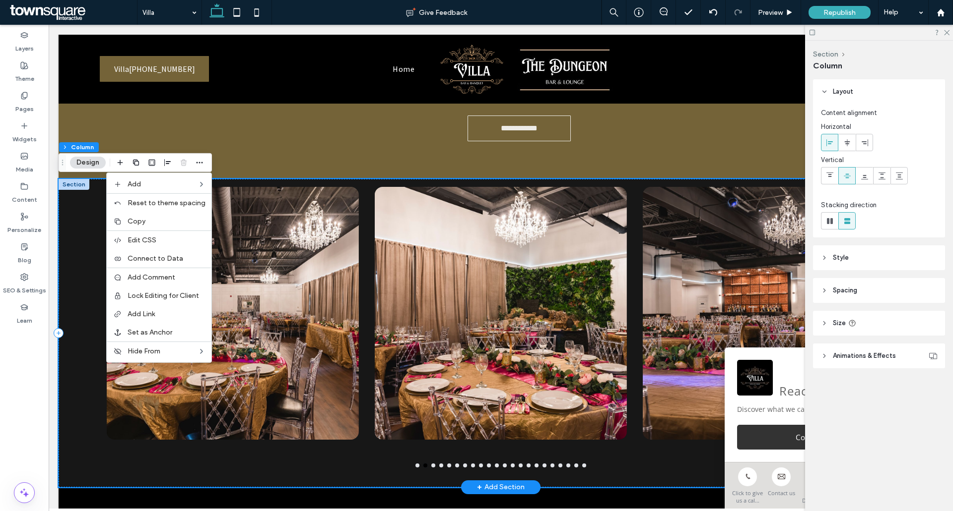
click at [67, 283] on div "a a a a" at bounding box center [501, 333] width 884 height 309
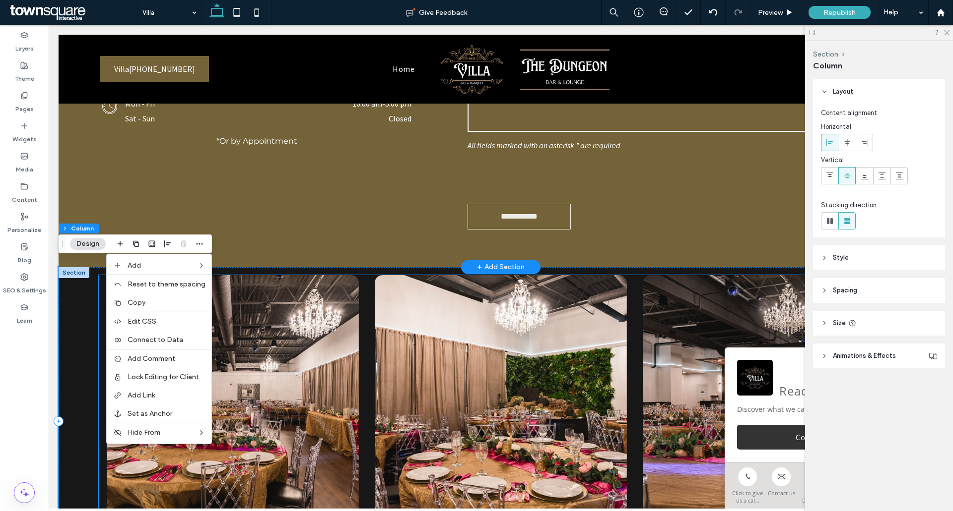
scroll to position [794, 0]
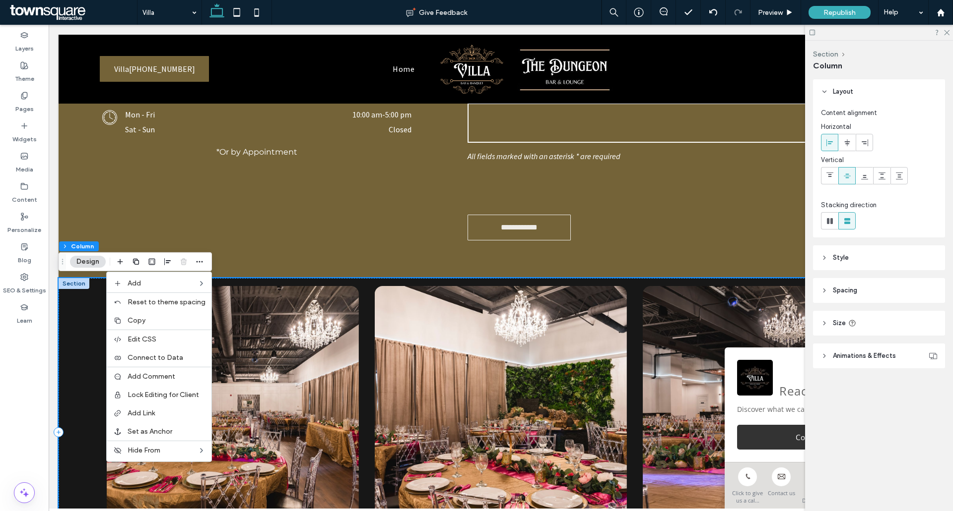
drag, startPoint x: 84, startPoint y: 317, endPoint x: 89, endPoint y: 307, distance: 11.1
click at [78, 307] on div "a a a a" at bounding box center [501, 432] width 884 height 309
click at [79, 320] on div "a a a a" at bounding box center [501, 432] width 884 height 309
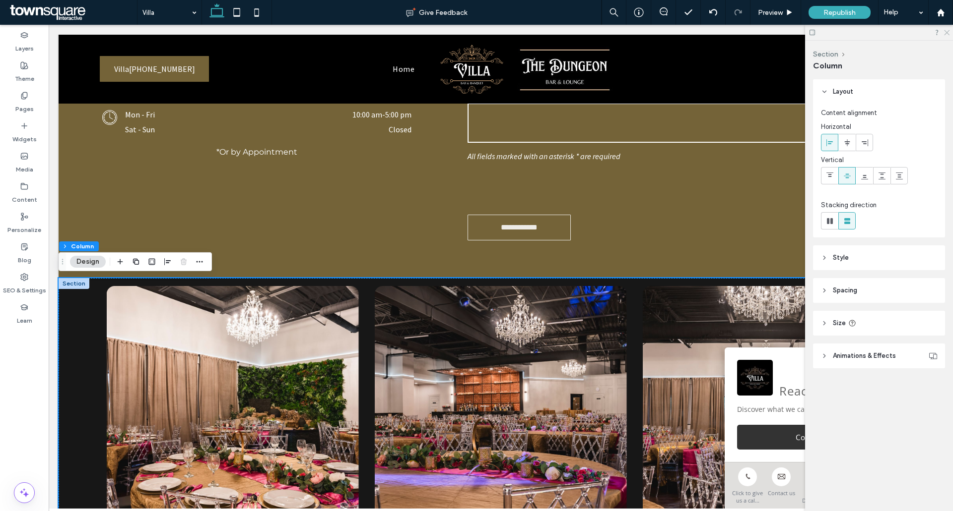
click at [945, 34] on use at bounding box center [946, 32] width 5 height 5
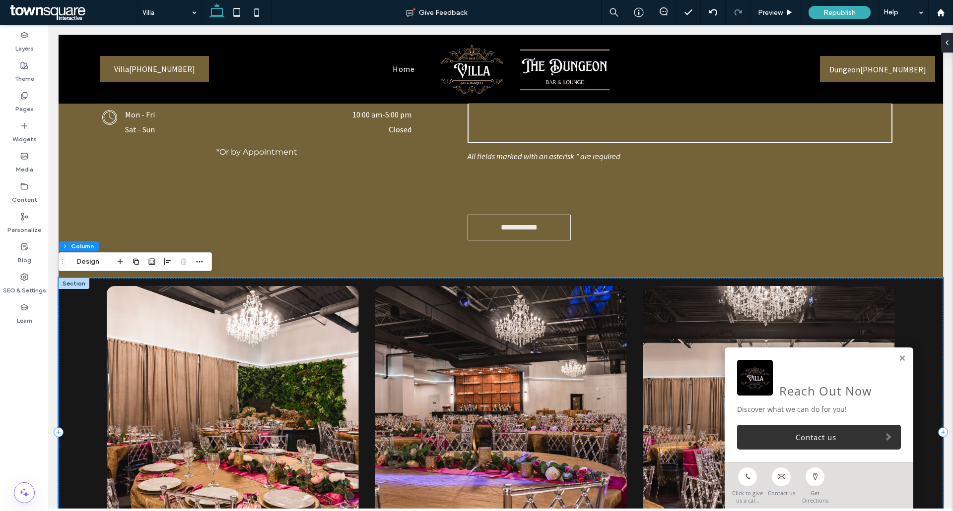
click at [920, 300] on div "a a a a" at bounding box center [501, 432] width 884 height 309
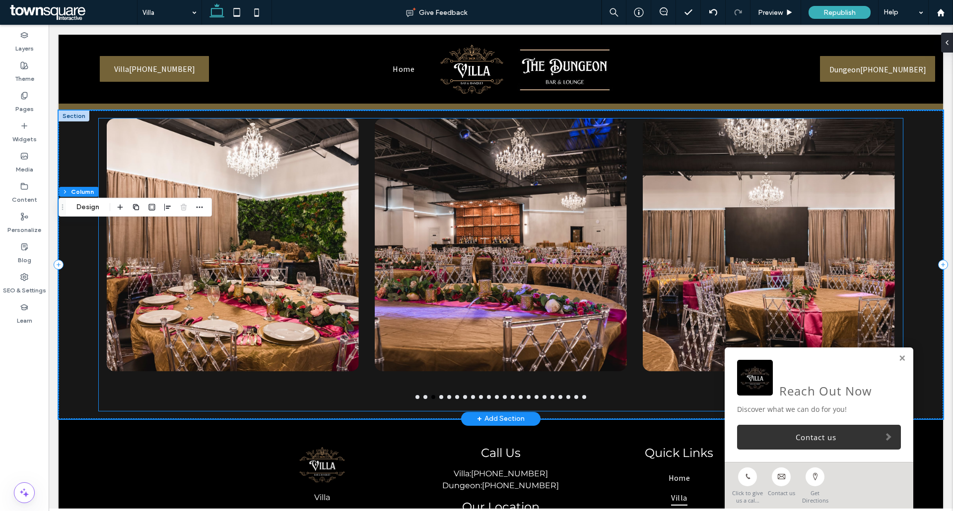
scroll to position [992, 0]
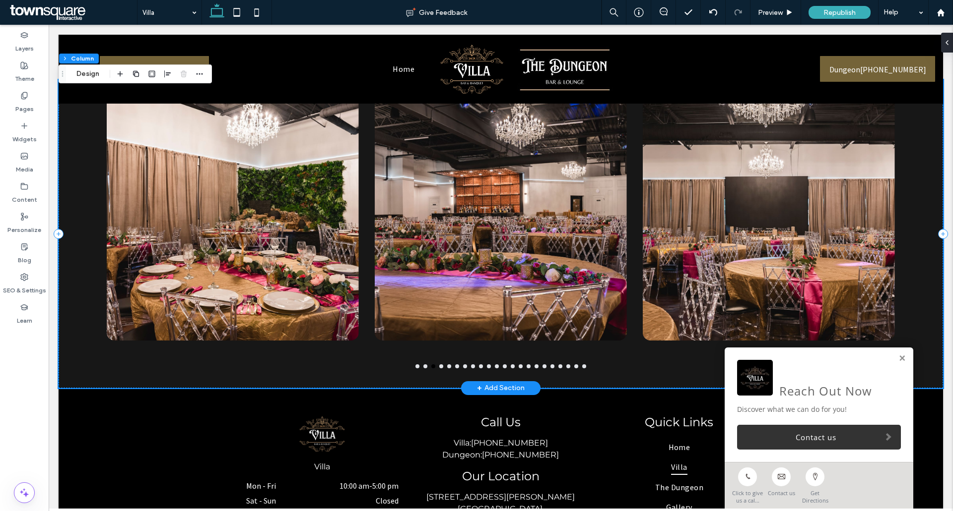
click at [78, 347] on div "a a a a" at bounding box center [501, 234] width 884 height 309
click at [152, 328] on div at bounding box center [233, 214] width 252 height 253
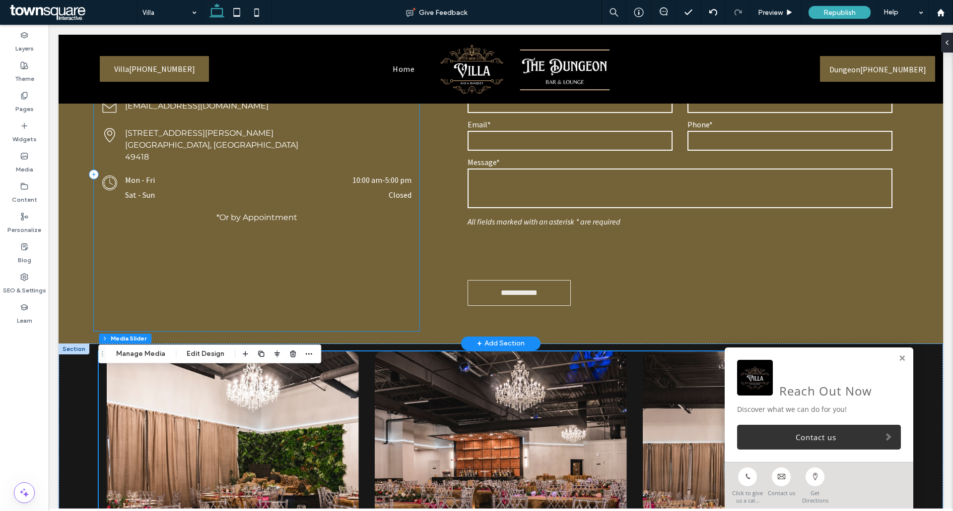
scroll to position [744, 0]
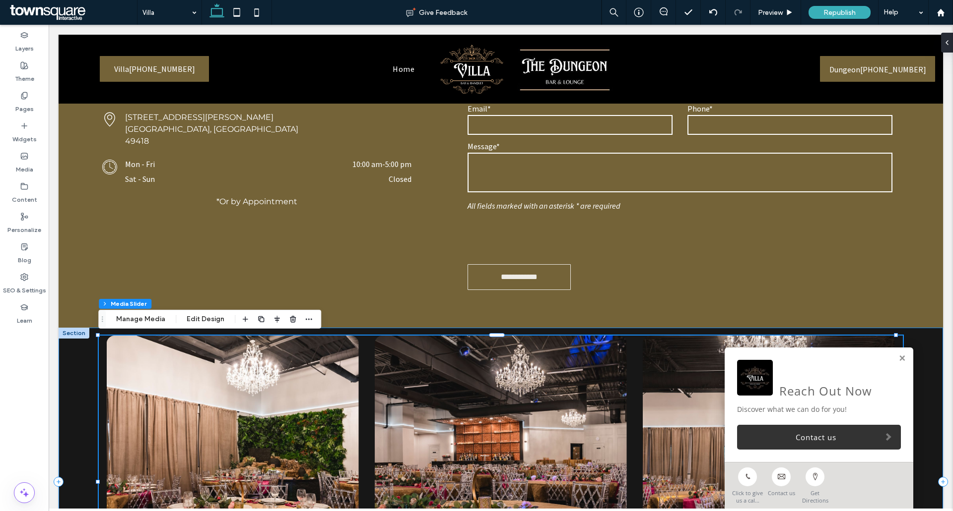
click at [81, 360] on div "a a a a" at bounding box center [501, 482] width 884 height 309
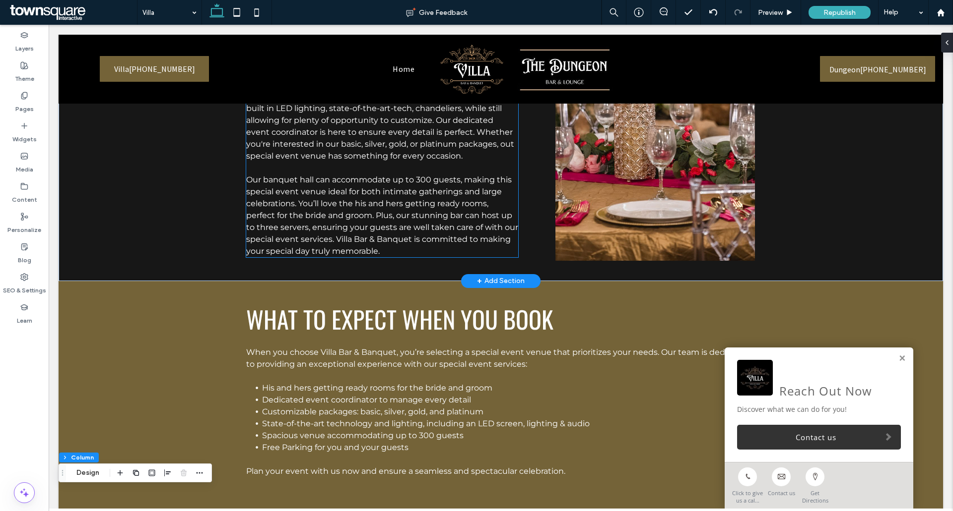
scroll to position [248, 0]
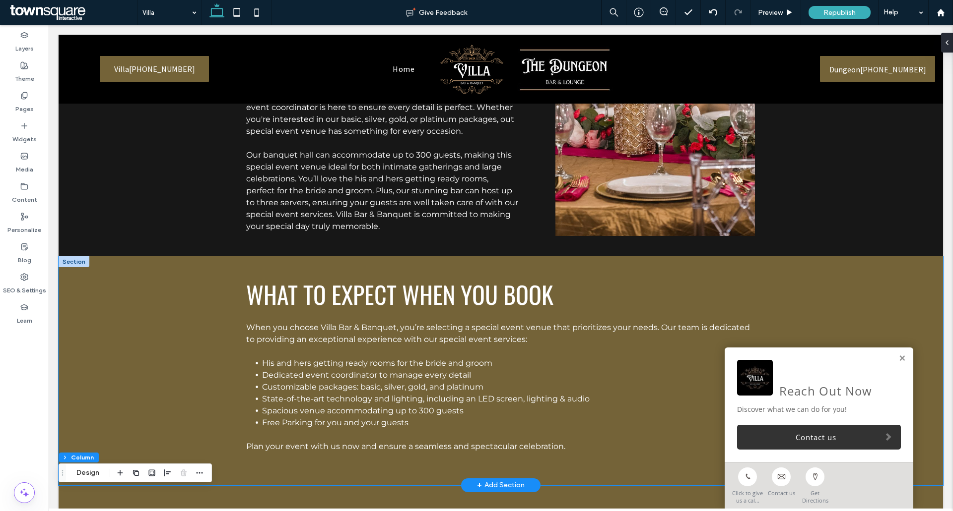
click at [173, 294] on div "What to Expect When You Book When you choose Villa Bar & Banquet, you’re select…" at bounding box center [501, 370] width 884 height 229
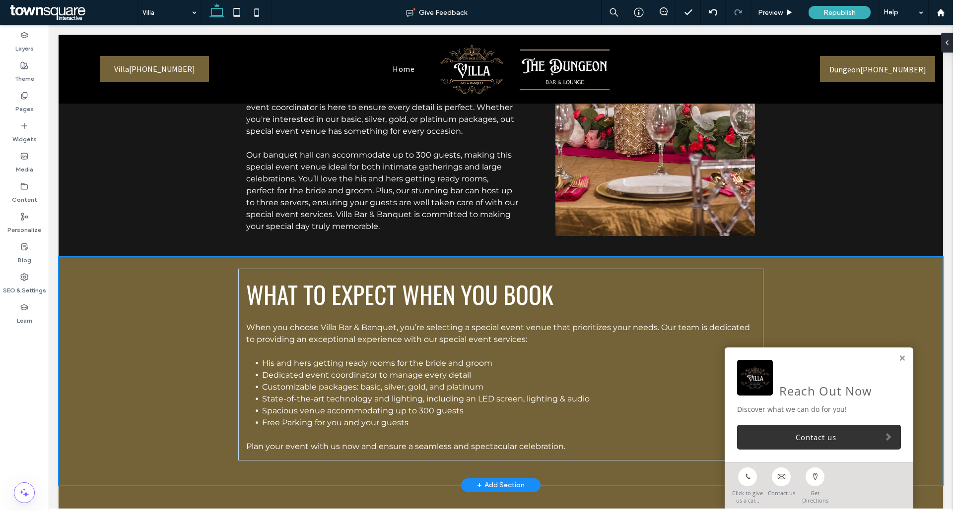
click at [127, 294] on div "What to Expect When You Book When you choose Villa Bar & Banquet, you’re select…" at bounding box center [501, 370] width 884 height 229
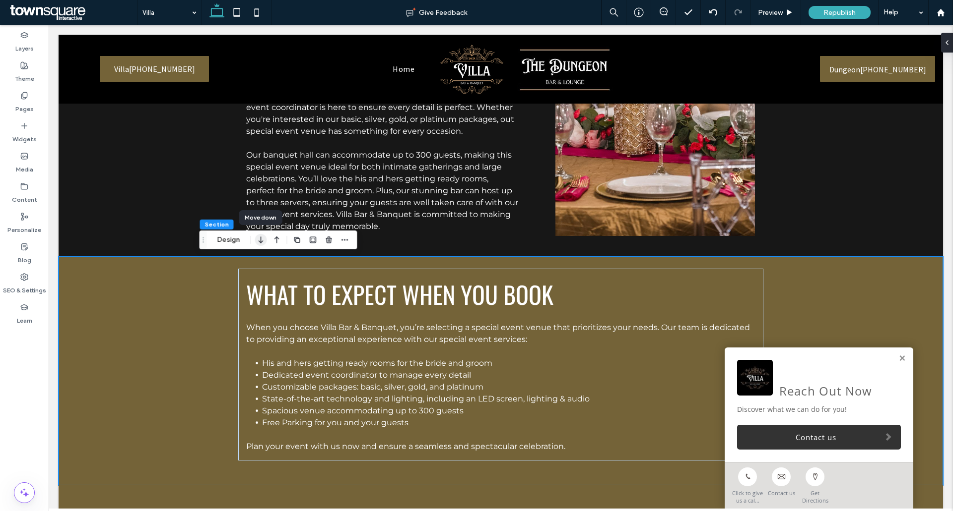
click at [262, 240] on icon "button" at bounding box center [261, 240] width 12 height 18
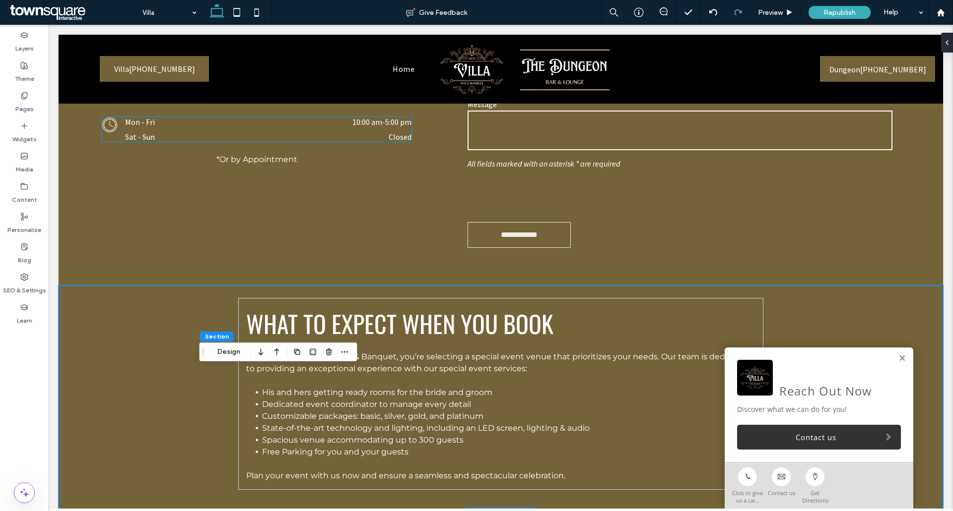
scroll to position [591, 0]
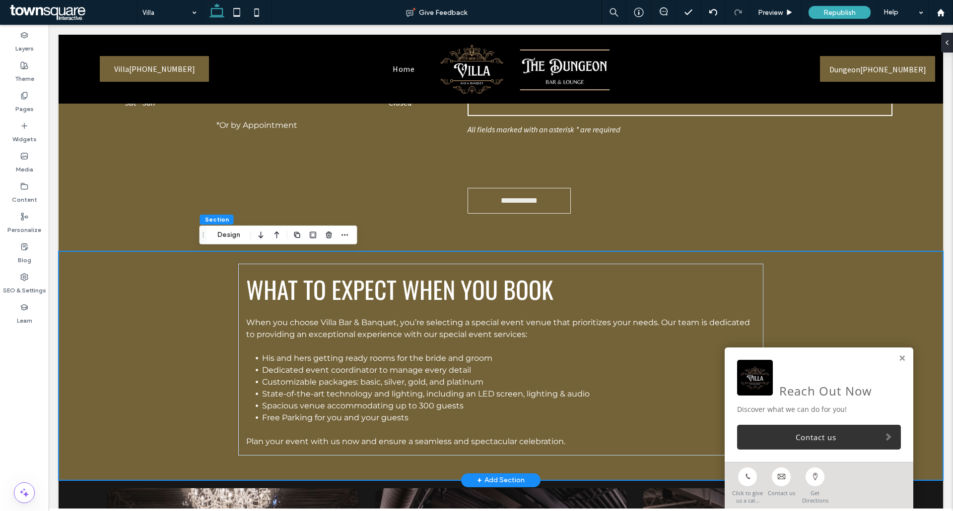
click at [172, 329] on div "What to Expect When You Book When you choose Villa Bar & Banquet, you’re select…" at bounding box center [501, 366] width 884 height 229
click at [278, 239] on icon "button" at bounding box center [277, 235] width 12 height 18
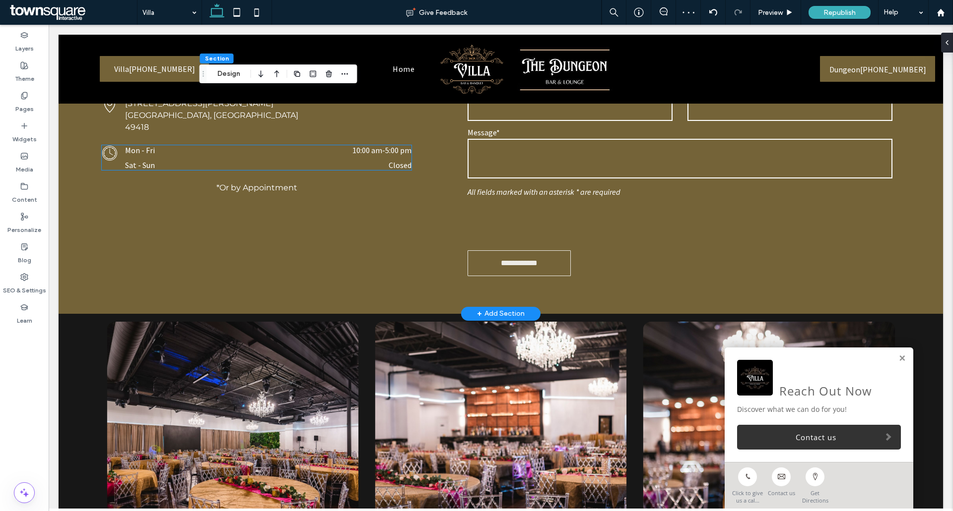
scroll to position [799, 0]
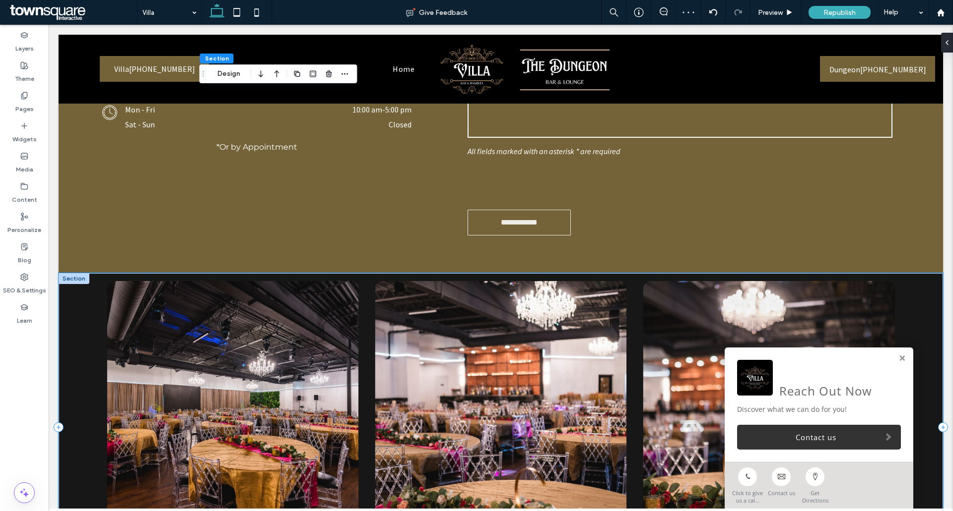
click at [86, 315] on div "a a a a" at bounding box center [501, 427] width 884 height 309
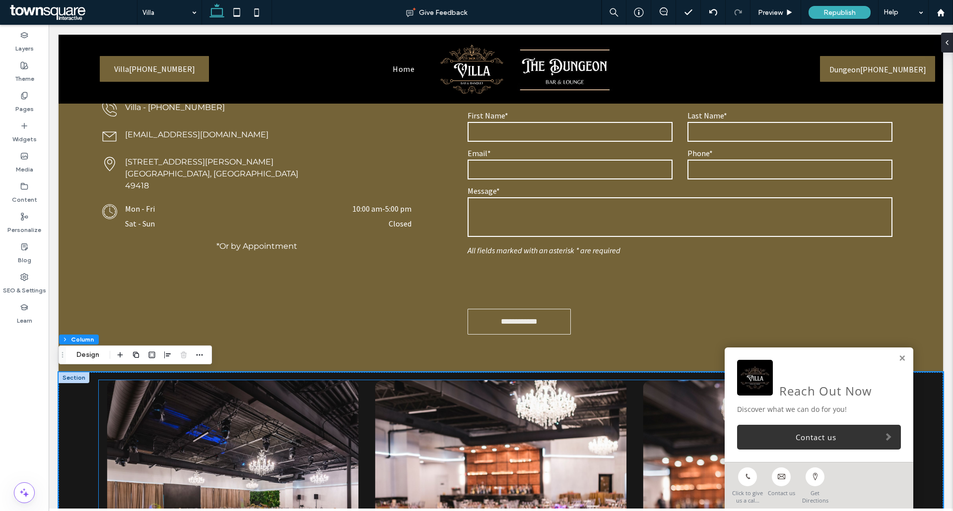
scroll to position [898, 0]
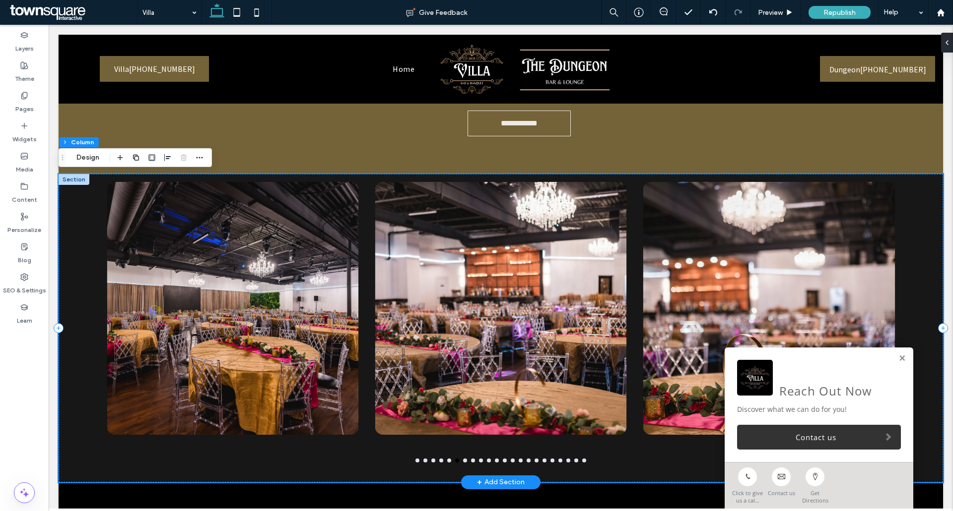
drag, startPoint x: 68, startPoint y: 361, endPoint x: 80, endPoint y: 254, distance: 107.4
click at [80, 254] on div "a a a a" at bounding box center [501, 328] width 884 height 309
click at [926, 259] on div "a a a a" at bounding box center [501, 328] width 884 height 309
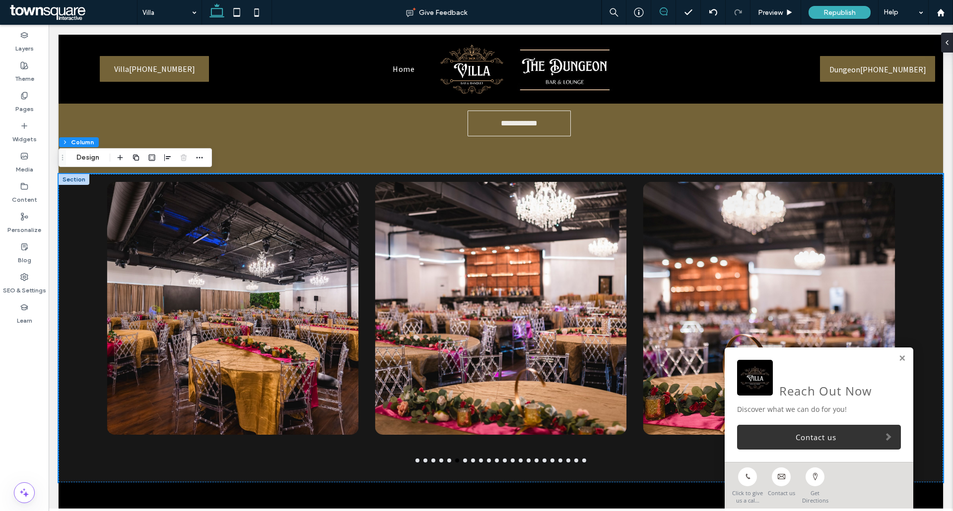
click at [659, 11] on use at bounding box center [663, 11] width 8 height 8
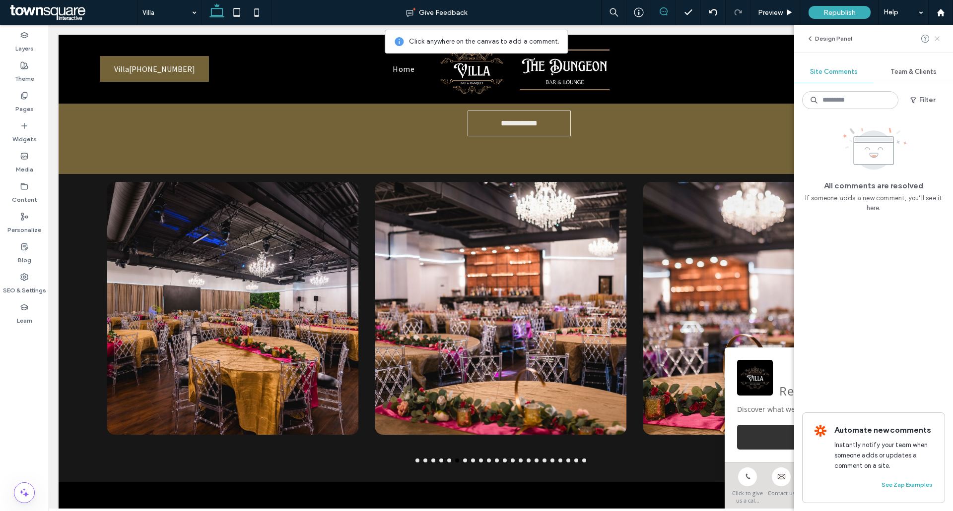
click at [939, 38] on icon at bounding box center [937, 39] width 8 height 8
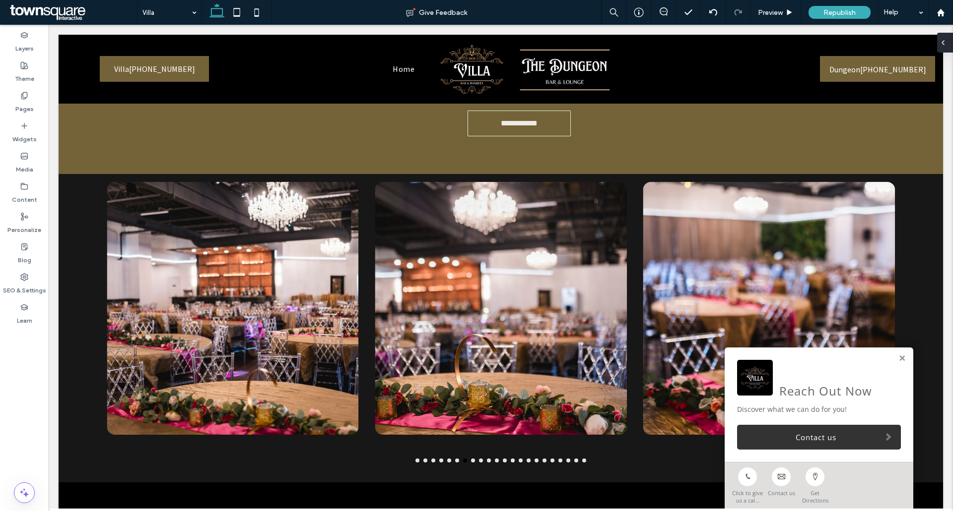
drag, startPoint x: 900, startPoint y: 16, endPoint x: 949, endPoint y: 41, distance: 53.9
click at [949, 41] on div at bounding box center [945, 43] width 16 height 20
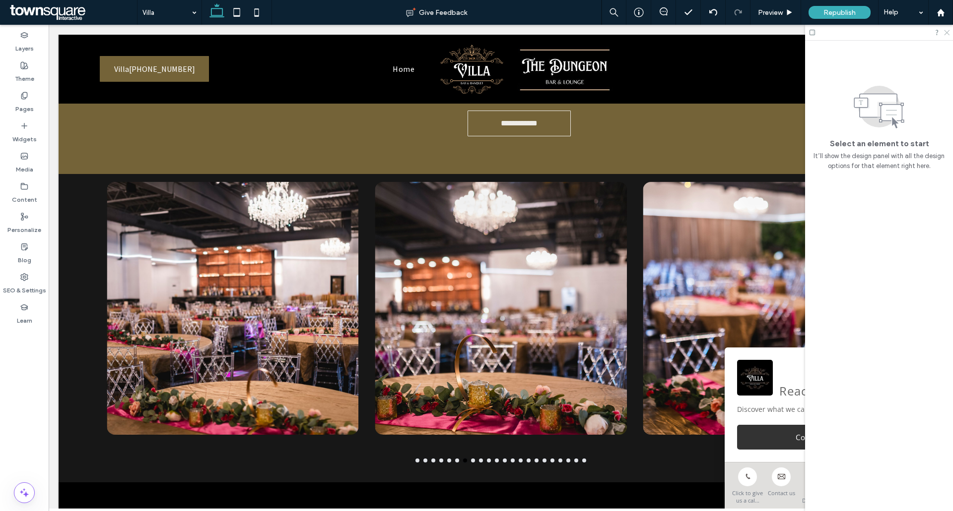
drag, startPoint x: 951, startPoint y: 30, endPoint x: 945, endPoint y: 30, distance: 6.0
click at [951, 30] on div at bounding box center [879, 32] width 148 height 15
click at [947, 33] on icon at bounding box center [946, 32] width 6 height 6
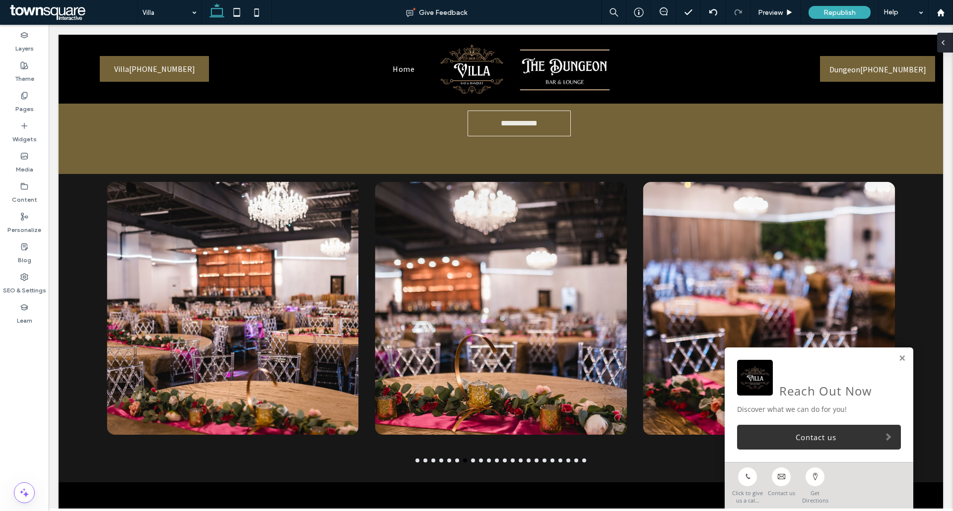
click at [946, 46] on icon at bounding box center [943, 43] width 8 height 8
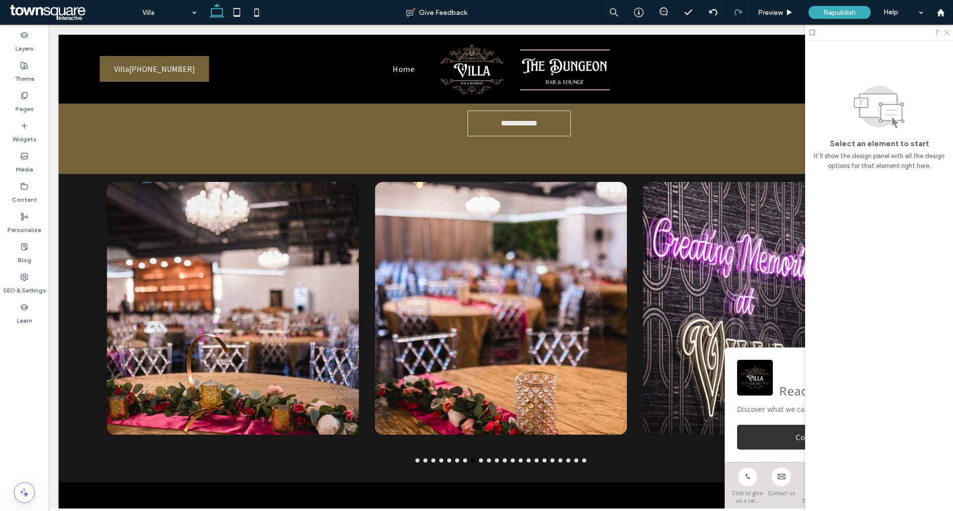
click at [948, 33] on icon at bounding box center [946, 32] width 6 height 6
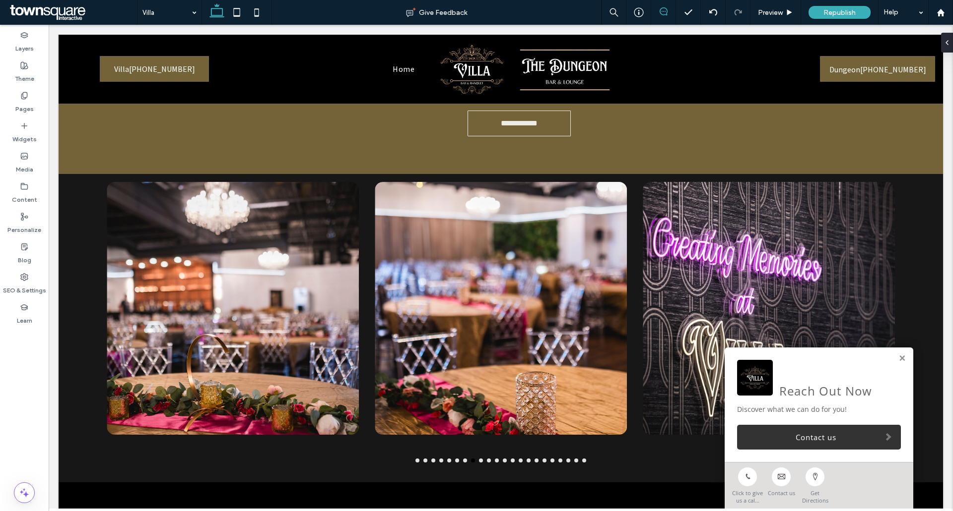
click at [666, 12] on use at bounding box center [663, 11] width 8 height 8
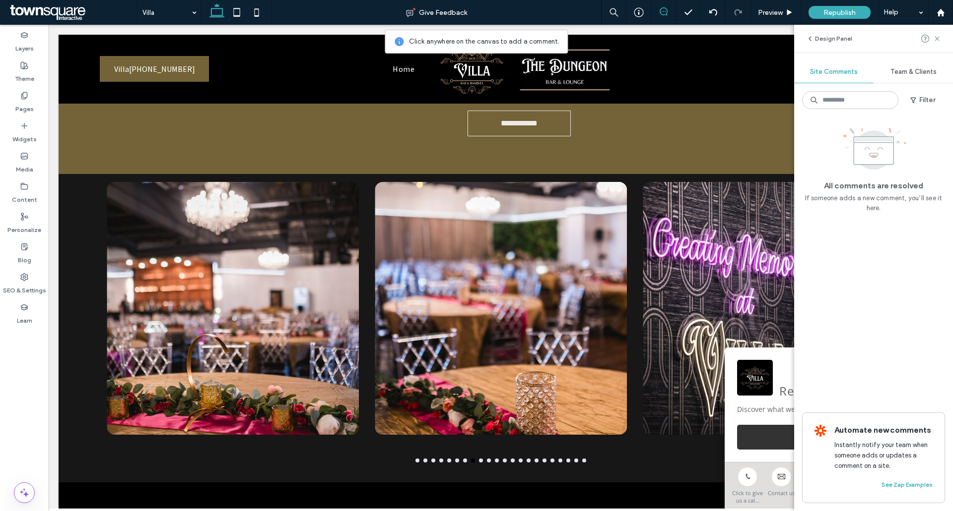
click at [666, 12] on use at bounding box center [663, 11] width 8 height 8
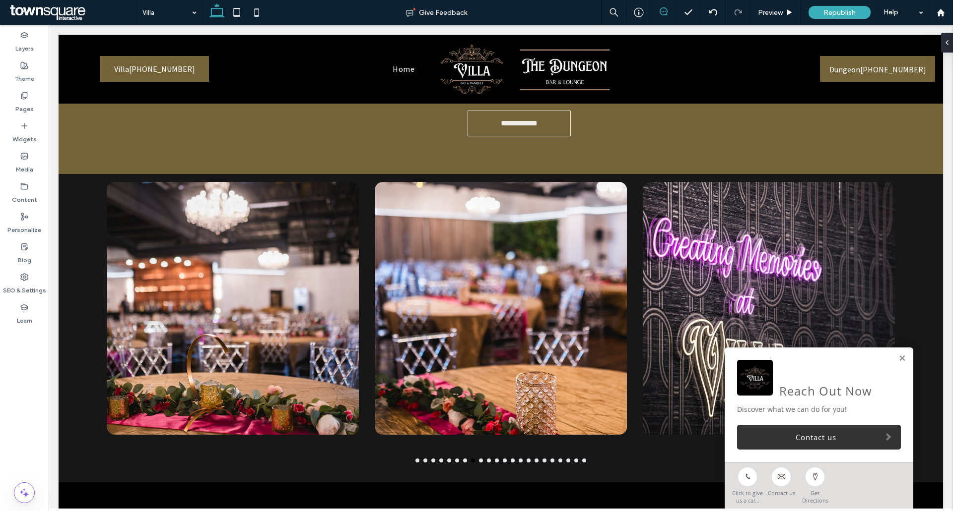
click at [663, 11] on use at bounding box center [663, 11] width 8 height 8
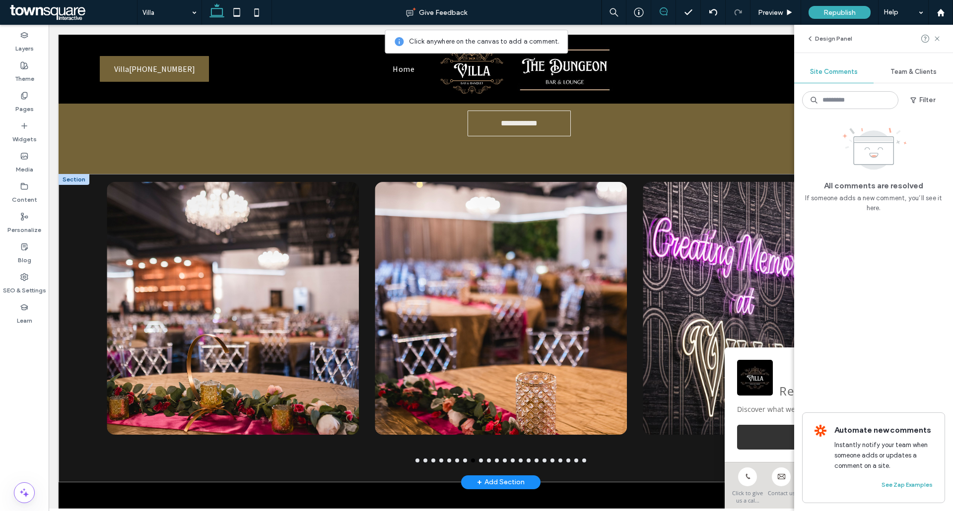
click at [80, 271] on div "a a a a" at bounding box center [501, 328] width 884 height 309
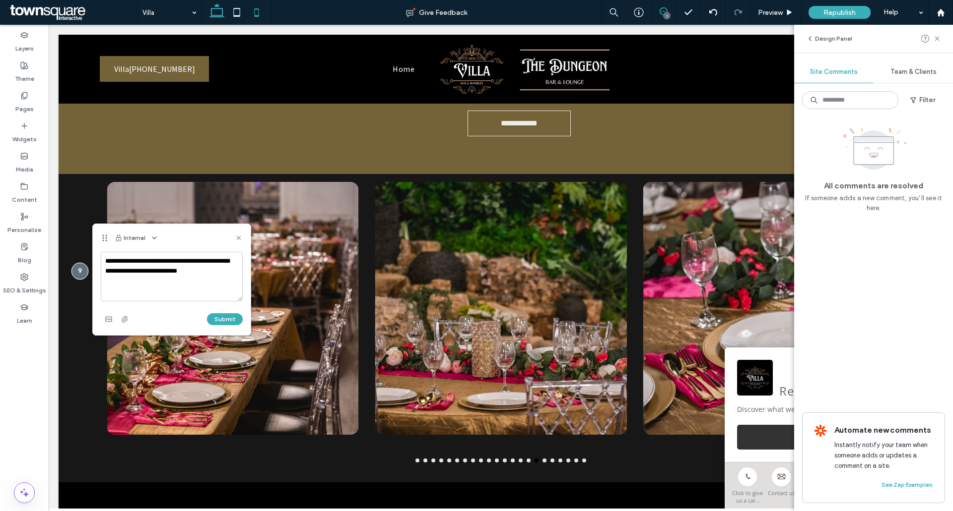
type textarea "**********"
click at [228, 318] on button "Submit" at bounding box center [225, 320] width 36 height 12
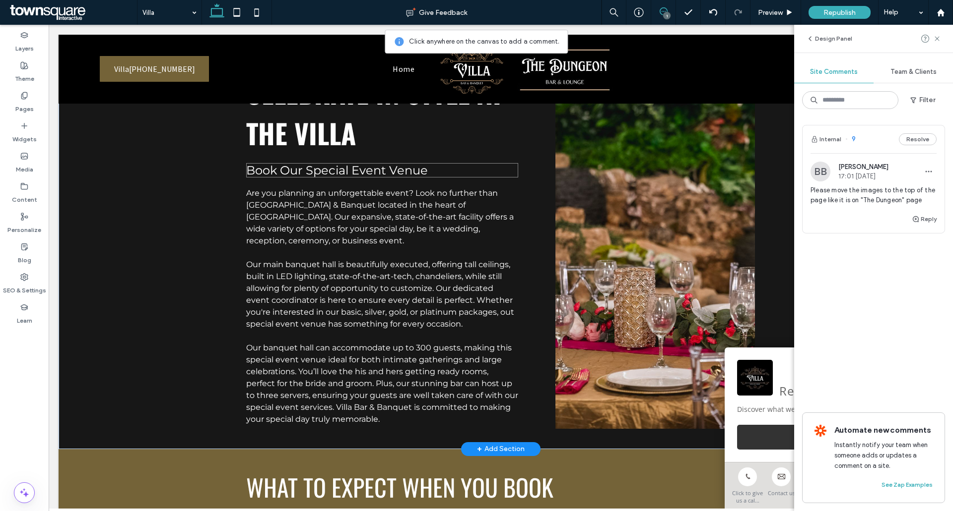
scroll to position [55, 0]
click at [391, 296] on span "Our main banquet hall is beautifully executed, offering tall ceilings, built in…" at bounding box center [380, 294] width 268 height 69
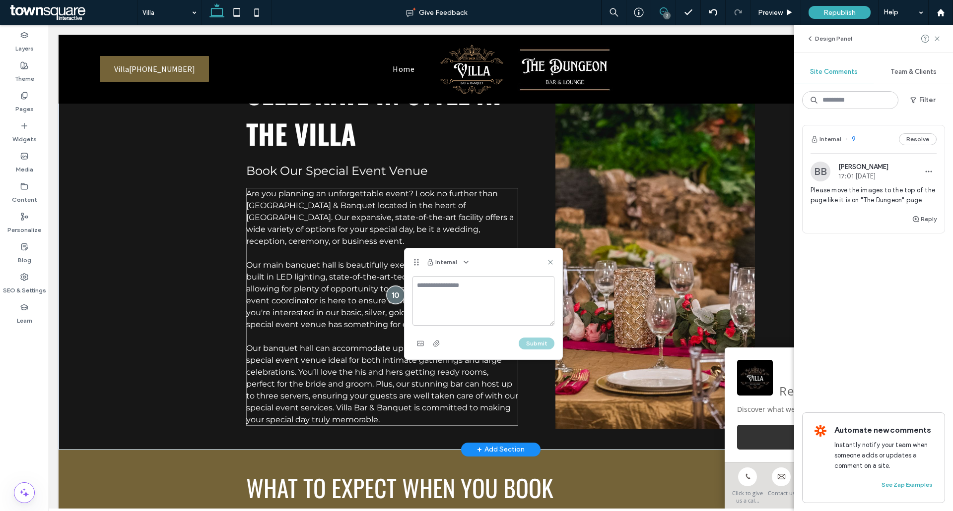
click at [388, 293] on div at bounding box center [395, 295] width 18 height 18
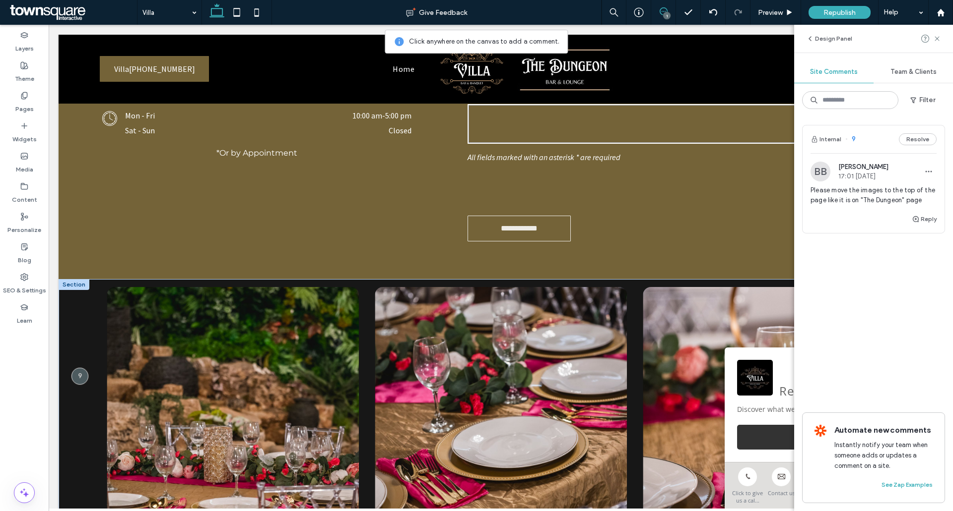
scroll to position [948, 0]
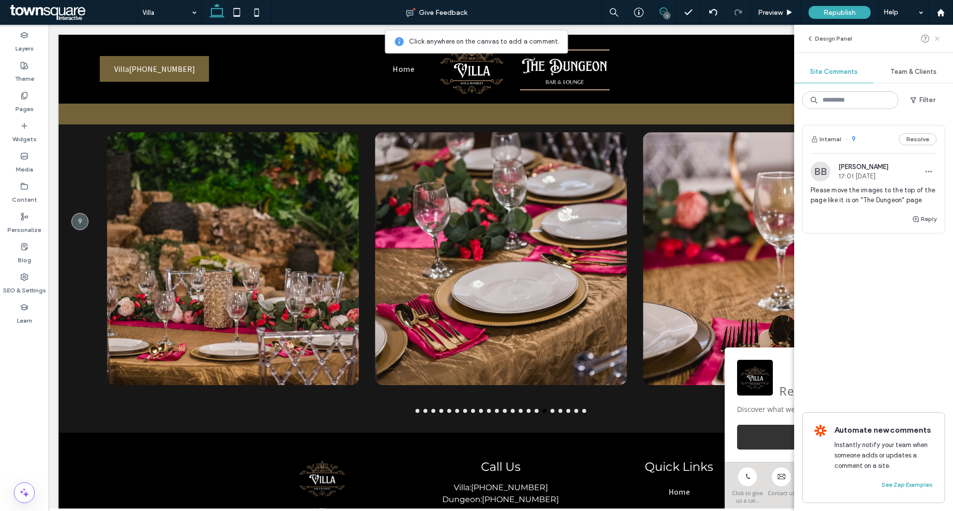
click at [939, 40] on icon at bounding box center [937, 39] width 8 height 8
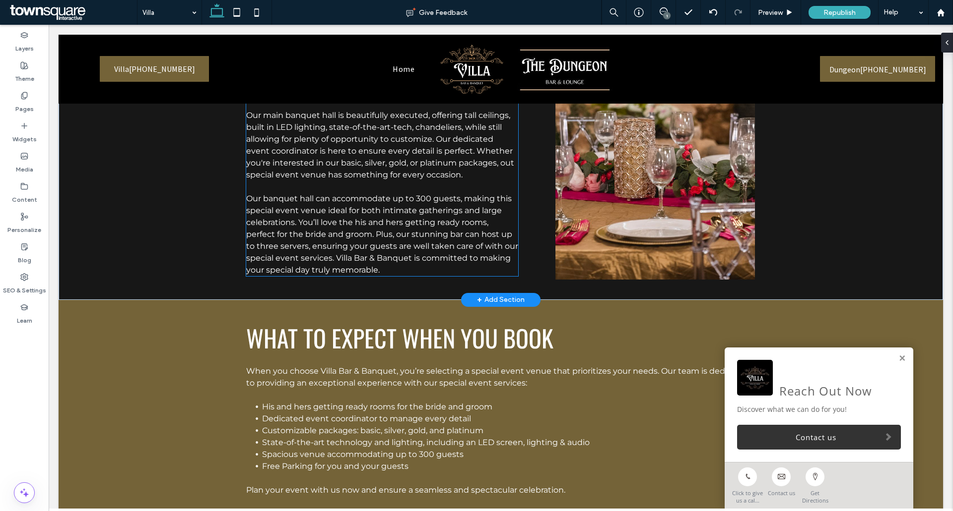
scroll to position [203, 0]
click at [417, 184] on p at bounding box center [382, 188] width 272 height 12
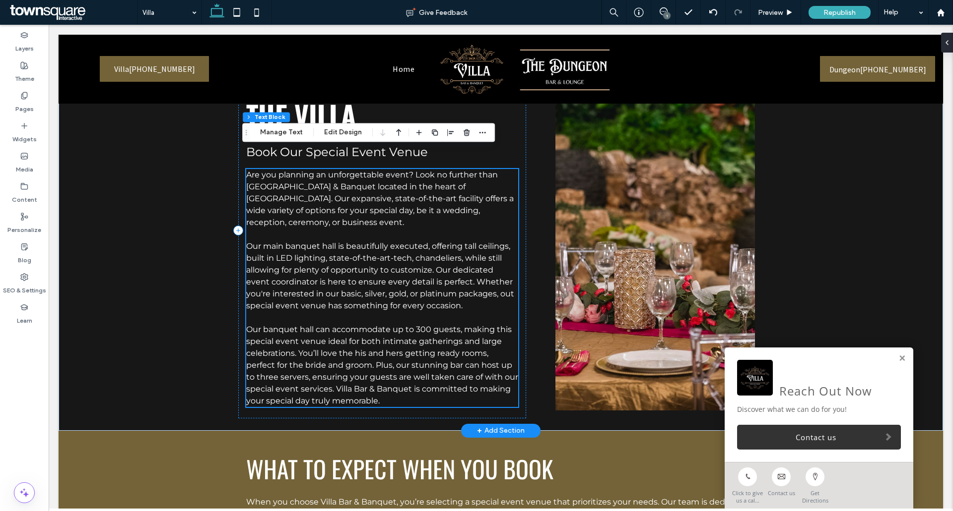
scroll to position [55, 0]
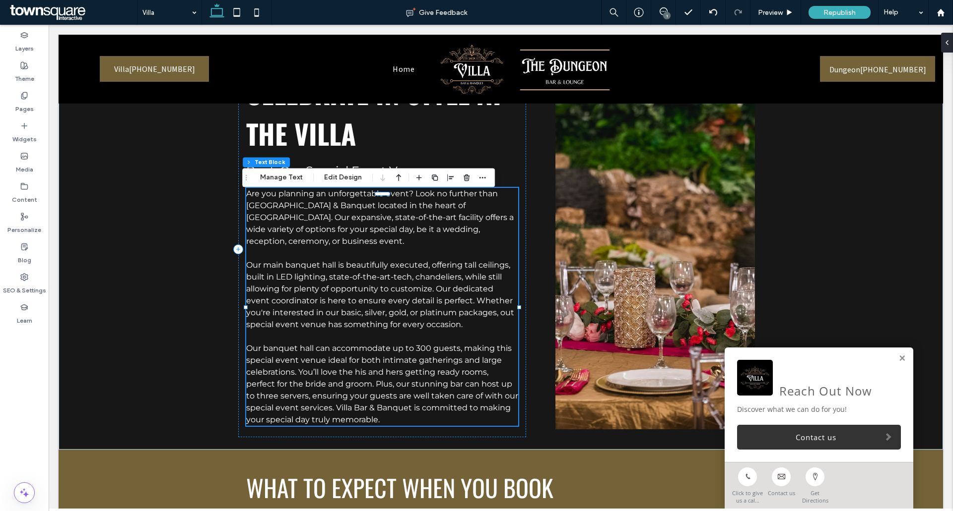
click at [288, 185] on div "Section Column Text Block Manage Text Edit Design" at bounding box center [368, 177] width 253 height 19
click at [287, 177] on button "Manage Text" at bounding box center [282, 178] width 56 height 12
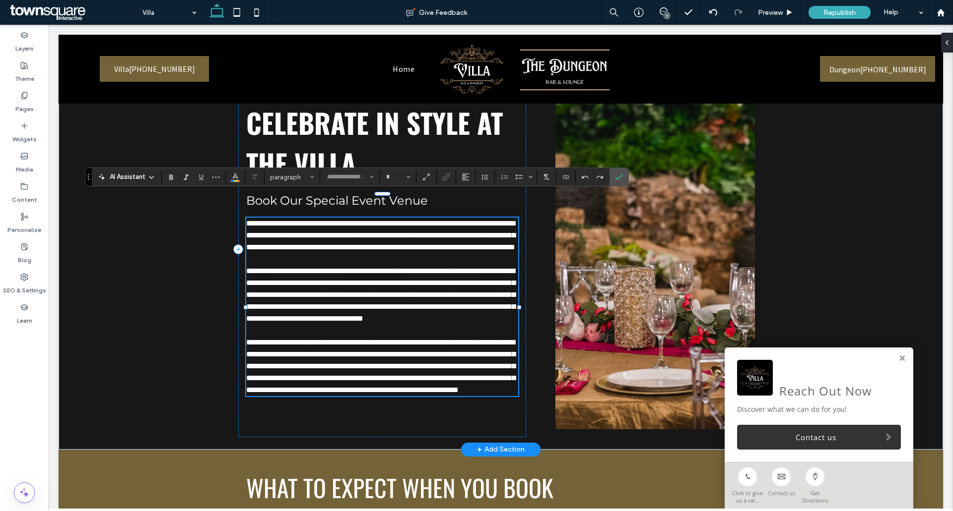
type input "**********"
type input "**"
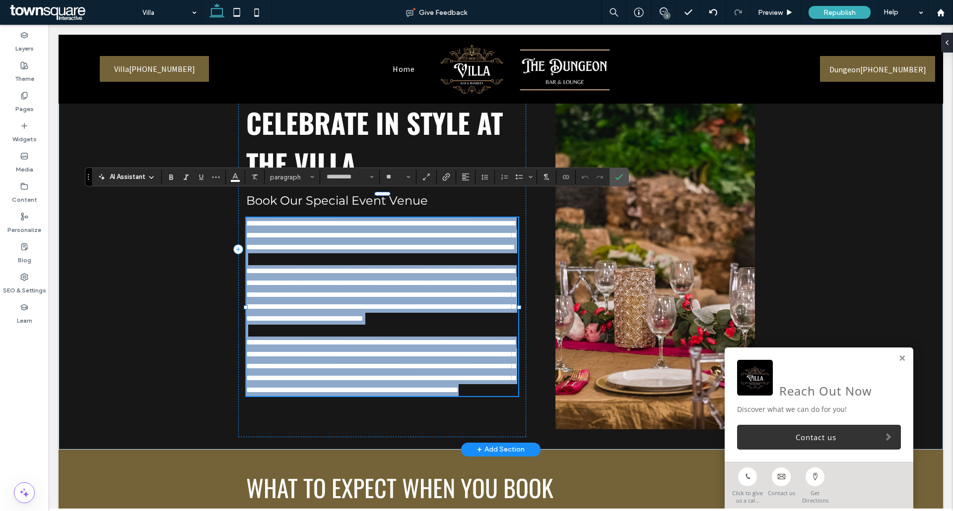
click at [403, 312] on span "**********" at bounding box center [380, 294] width 269 height 55
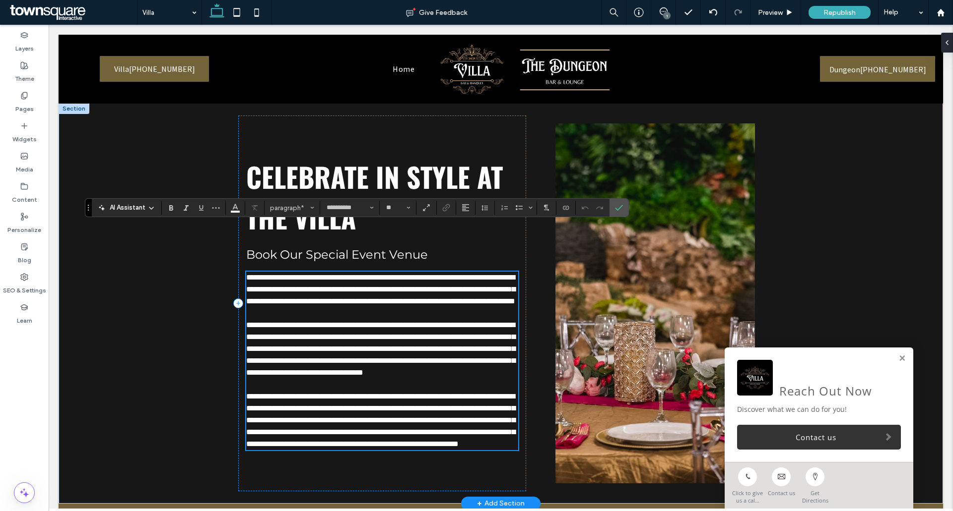
scroll to position [0, 0]
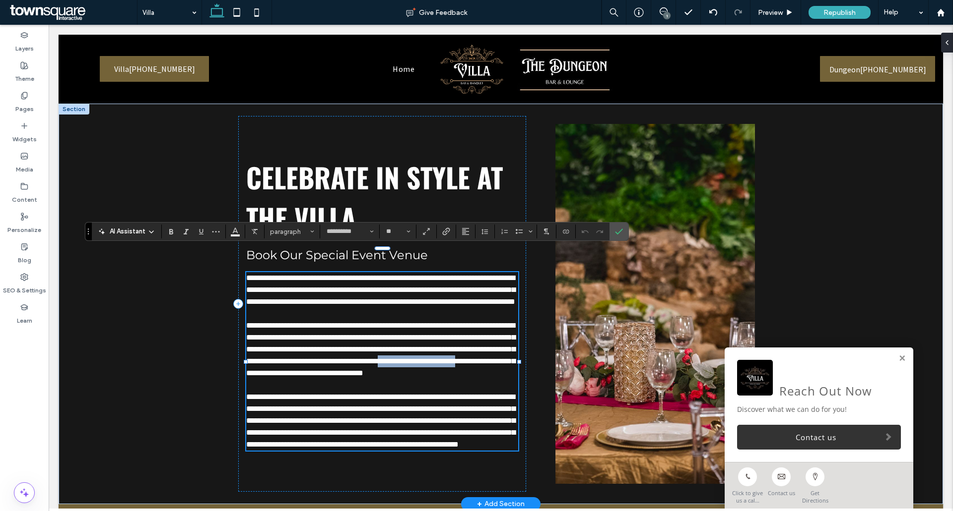
drag, startPoint x: 358, startPoint y: 363, endPoint x: 413, endPoint y: 364, distance: 55.6
click at [467, 364] on span "**********" at bounding box center [380, 349] width 269 height 55
click at [324, 361] on span "**********" at bounding box center [380, 349] width 269 height 55
drag, startPoint x: 331, startPoint y: 361, endPoint x: 467, endPoint y: 360, distance: 135.9
click at [467, 360] on span "**********" at bounding box center [380, 349] width 269 height 55
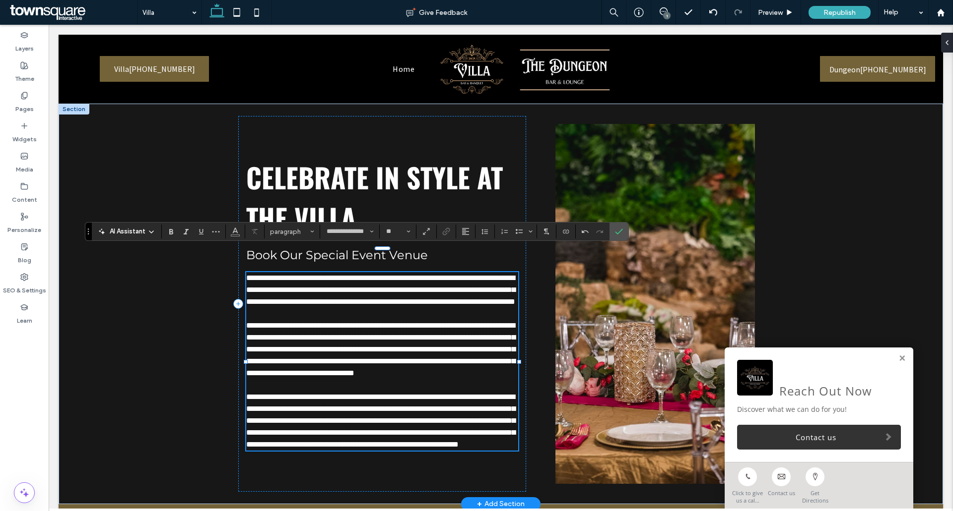
type input "**********"
click at [333, 360] on span "**********" at bounding box center [380, 349] width 269 height 55
click at [323, 364] on span "**********" at bounding box center [380, 349] width 269 height 55
click at [714, 14] on icon at bounding box center [713, 12] width 8 height 8
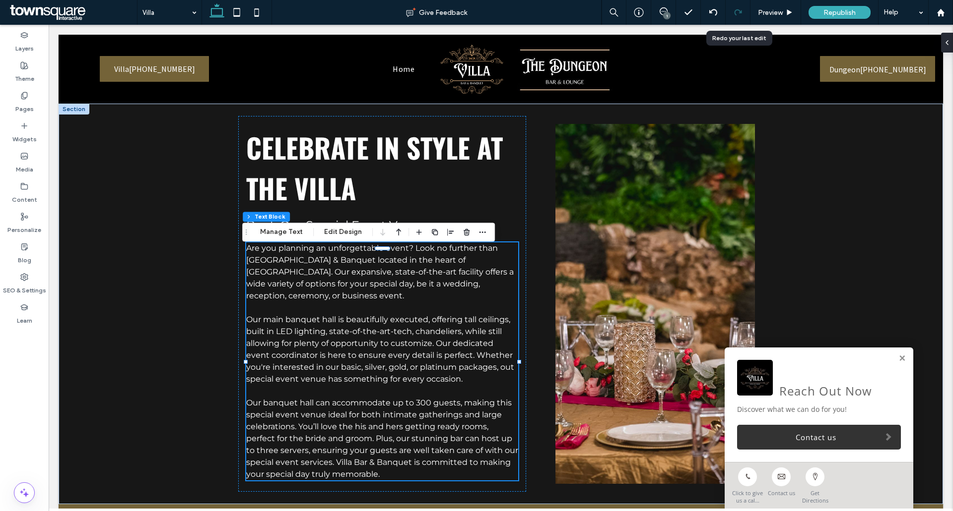
click at [732, 17] on div at bounding box center [737, 12] width 25 height 25
click at [285, 234] on button "Manage Text" at bounding box center [282, 232] width 56 height 12
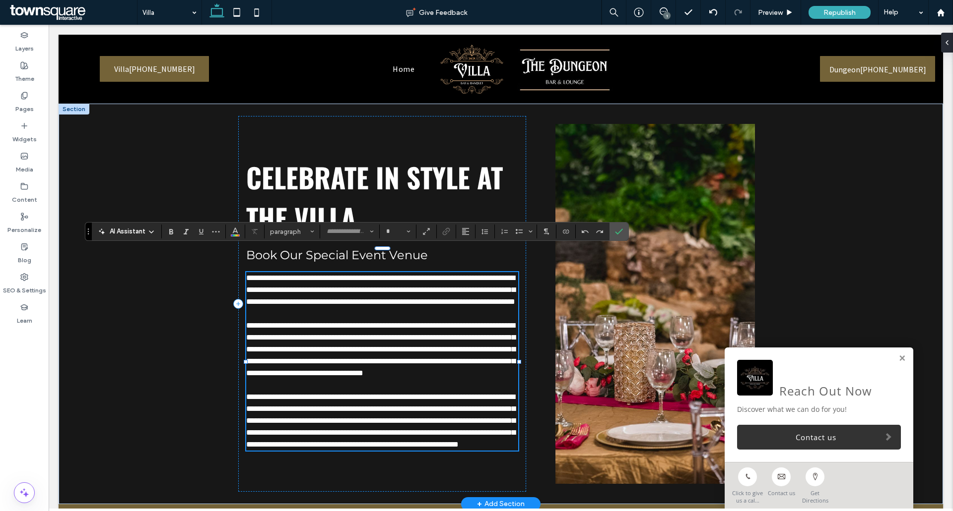
type input "**********"
type input "**"
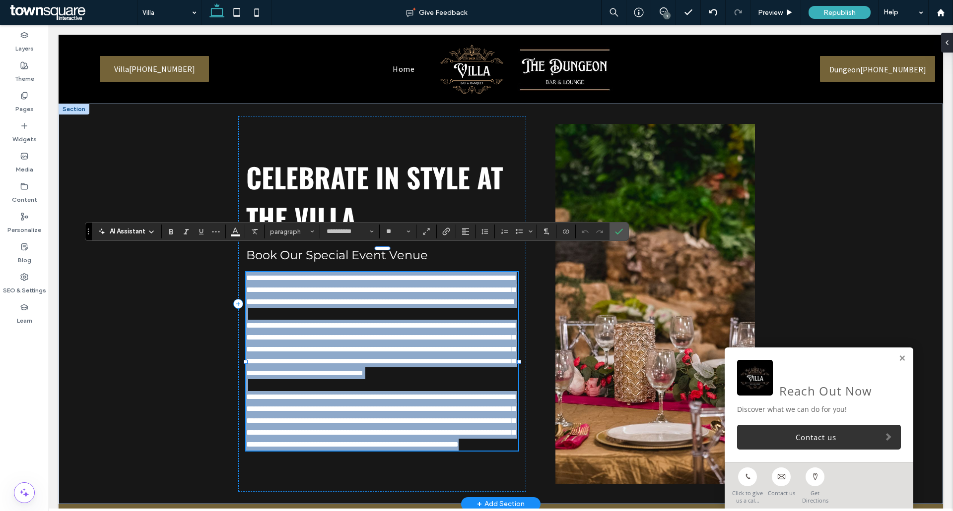
click at [328, 365] on span "**********" at bounding box center [380, 349] width 269 height 55
click at [334, 362] on span "**********" at bounding box center [380, 349] width 269 height 55
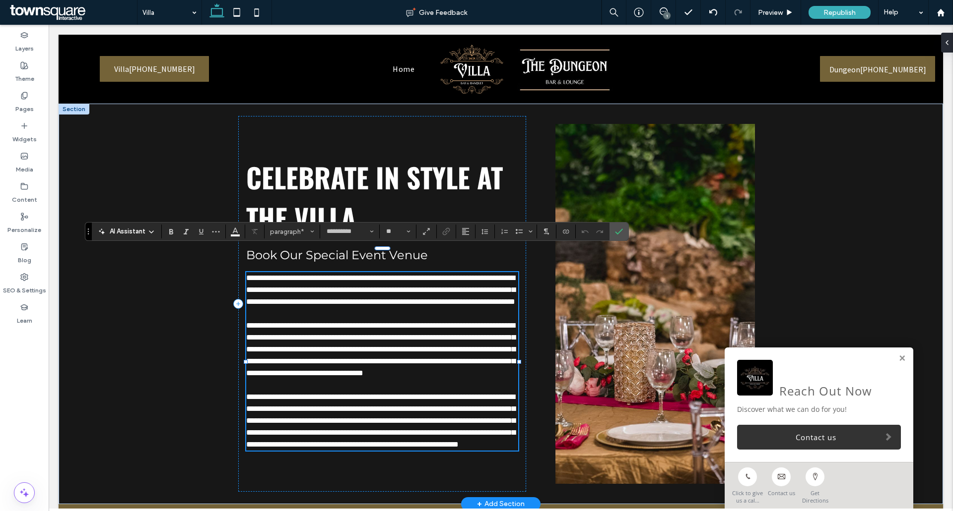
click at [336, 360] on span "**********" at bounding box center [380, 349] width 269 height 55
drag, startPoint x: 308, startPoint y: 361, endPoint x: 425, endPoint y: 361, distance: 117.1
click at [425, 361] on span "**********" at bounding box center [380, 349] width 269 height 55
paste div
click at [330, 362] on span "**********" at bounding box center [377, 361] width 95 height 7
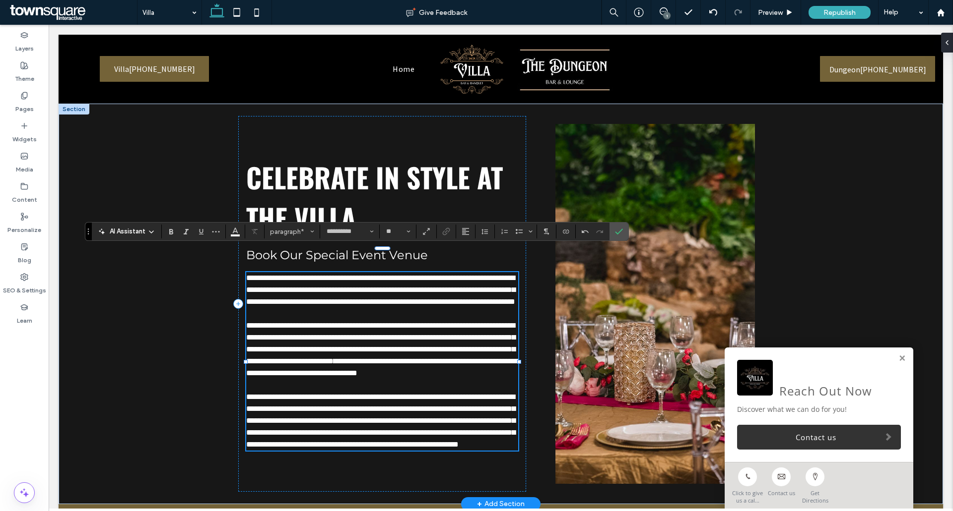
click at [495, 363] on span "**********" at bounding box center [383, 367] width 275 height 19
click at [625, 233] on label "Confirm" at bounding box center [618, 232] width 15 height 18
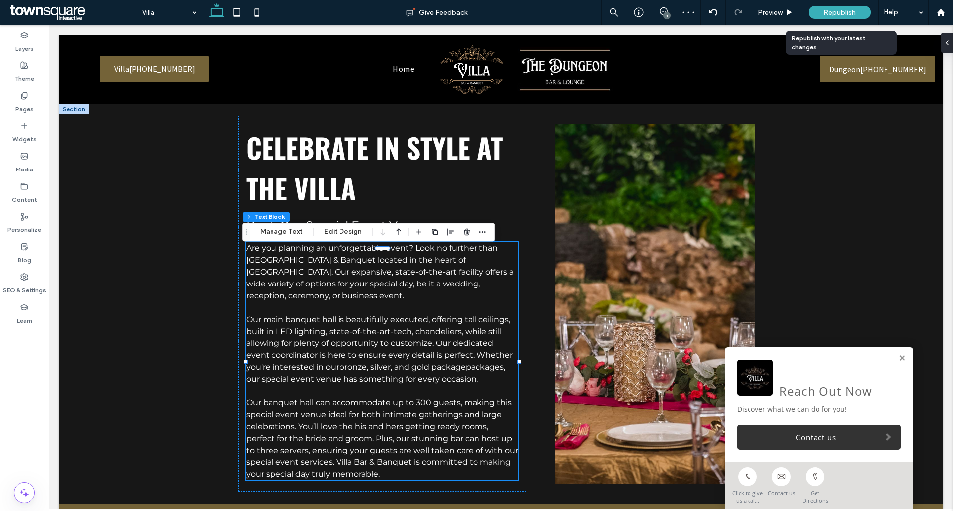
click at [853, 14] on span "Republish" at bounding box center [839, 12] width 32 height 8
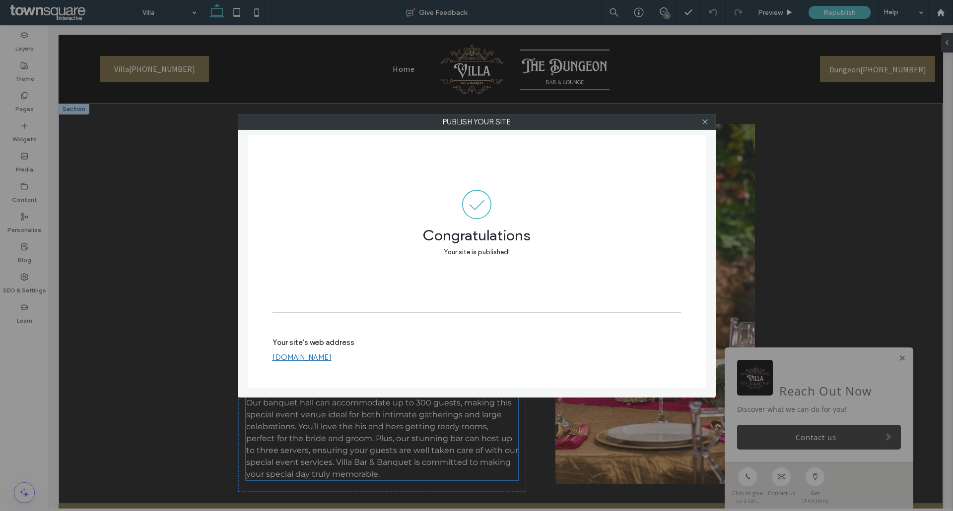
click at [119, 189] on div "Publish your site Congratulations Your site is published! Your site's web addre…" at bounding box center [476, 255] width 953 height 511
drag, startPoint x: 703, startPoint y: 119, endPoint x: 443, endPoint y: 168, distance: 265.0
click at [703, 118] on span at bounding box center [704, 122] width 7 height 15
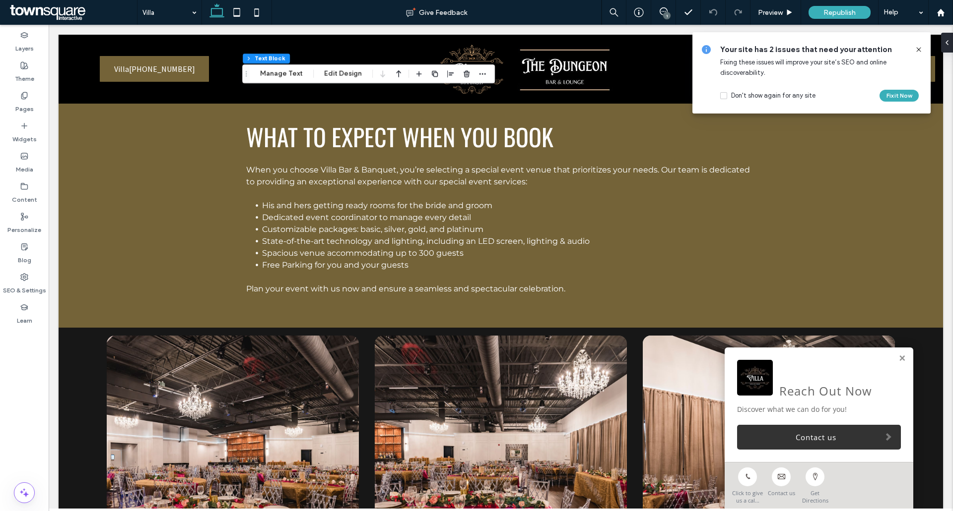
scroll to position [1091, 0]
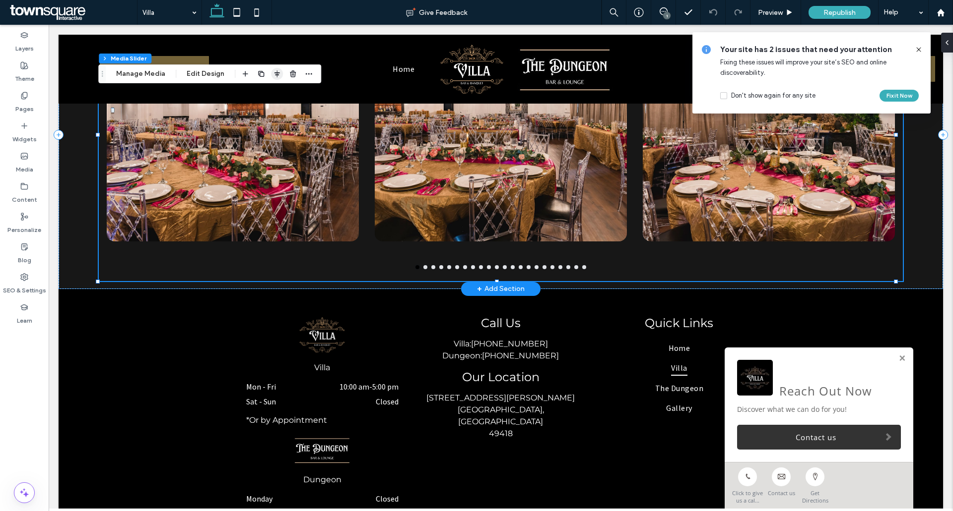
click at [159, 74] on button "Manage Media" at bounding box center [141, 74] width 62 height 12
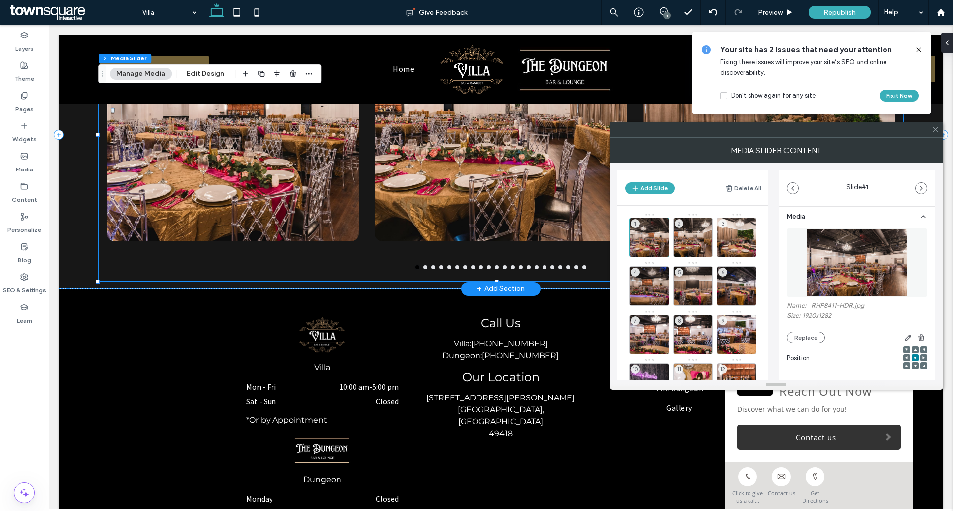
scroll to position [0, 0]
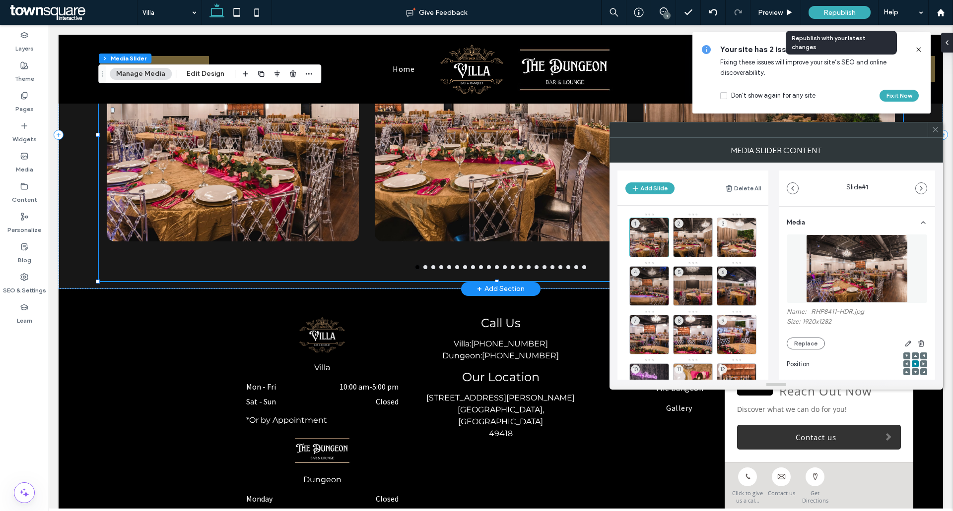
click at [827, 14] on span "Republish" at bounding box center [839, 12] width 32 height 8
